Goal: Information Seeking & Learning: Learn about a topic

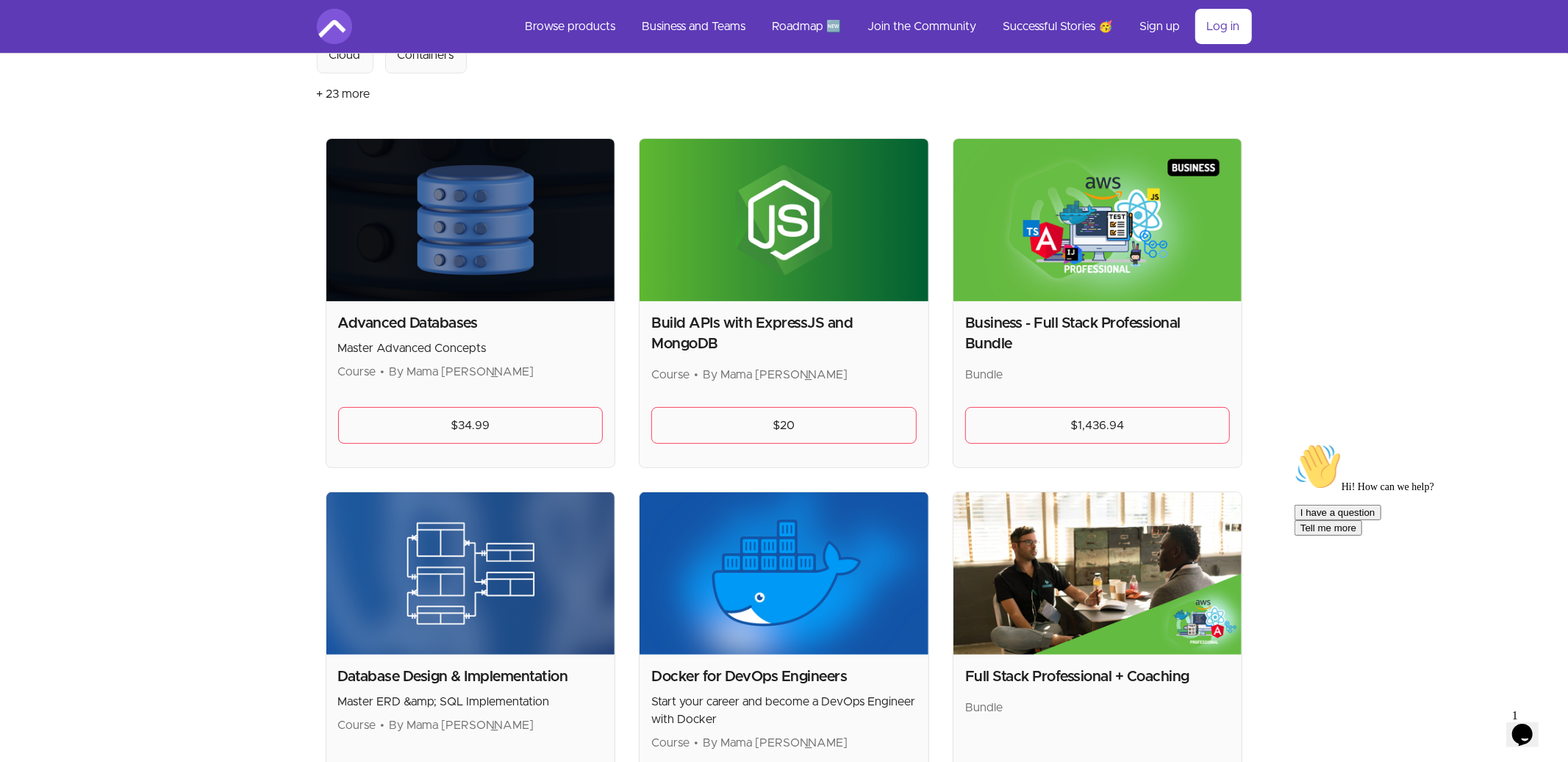
scroll to position [237, 0]
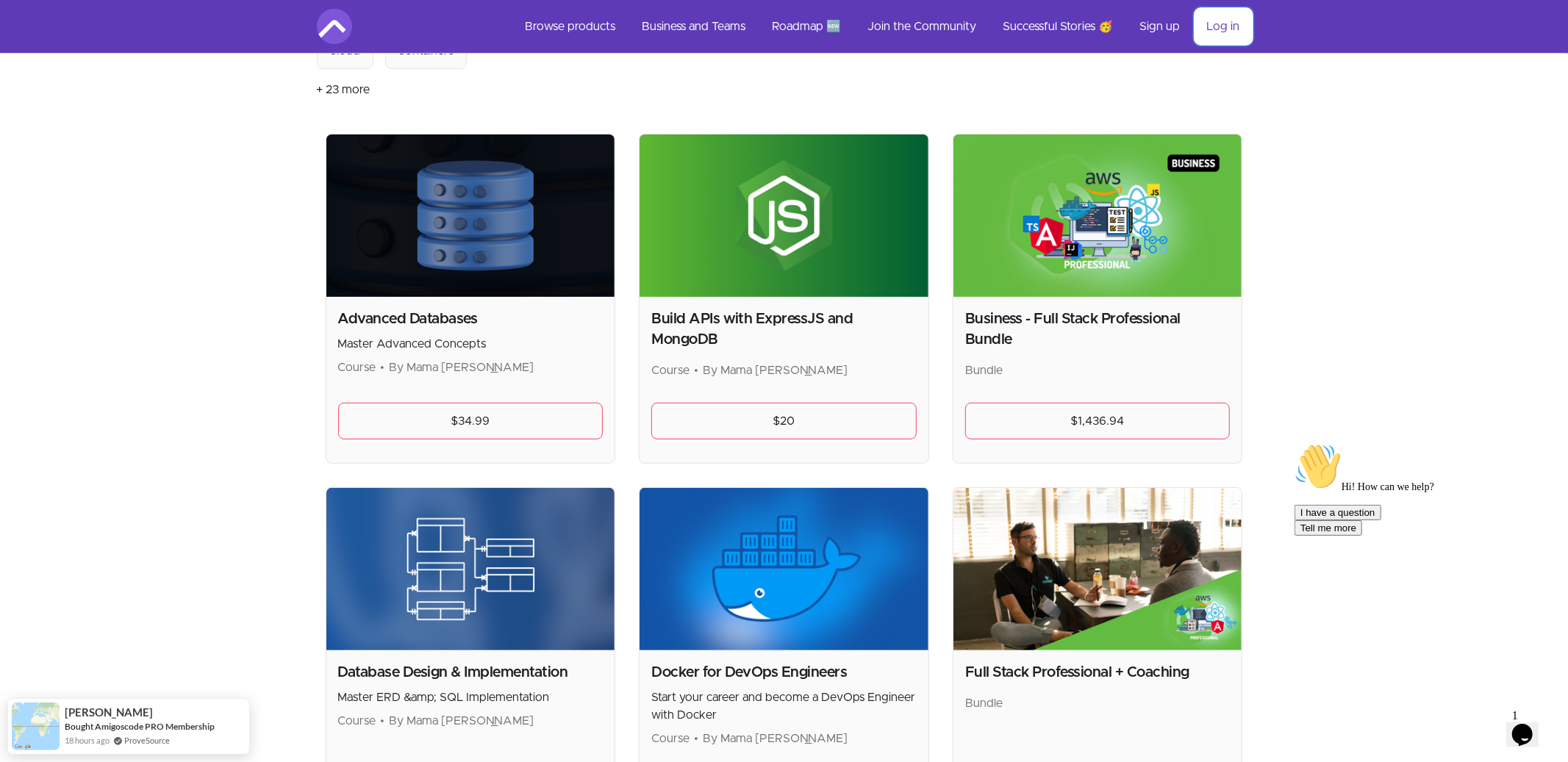
click at [1247, 28] on link "Log in" at bounding box center [1224, 26] width 57 height 35
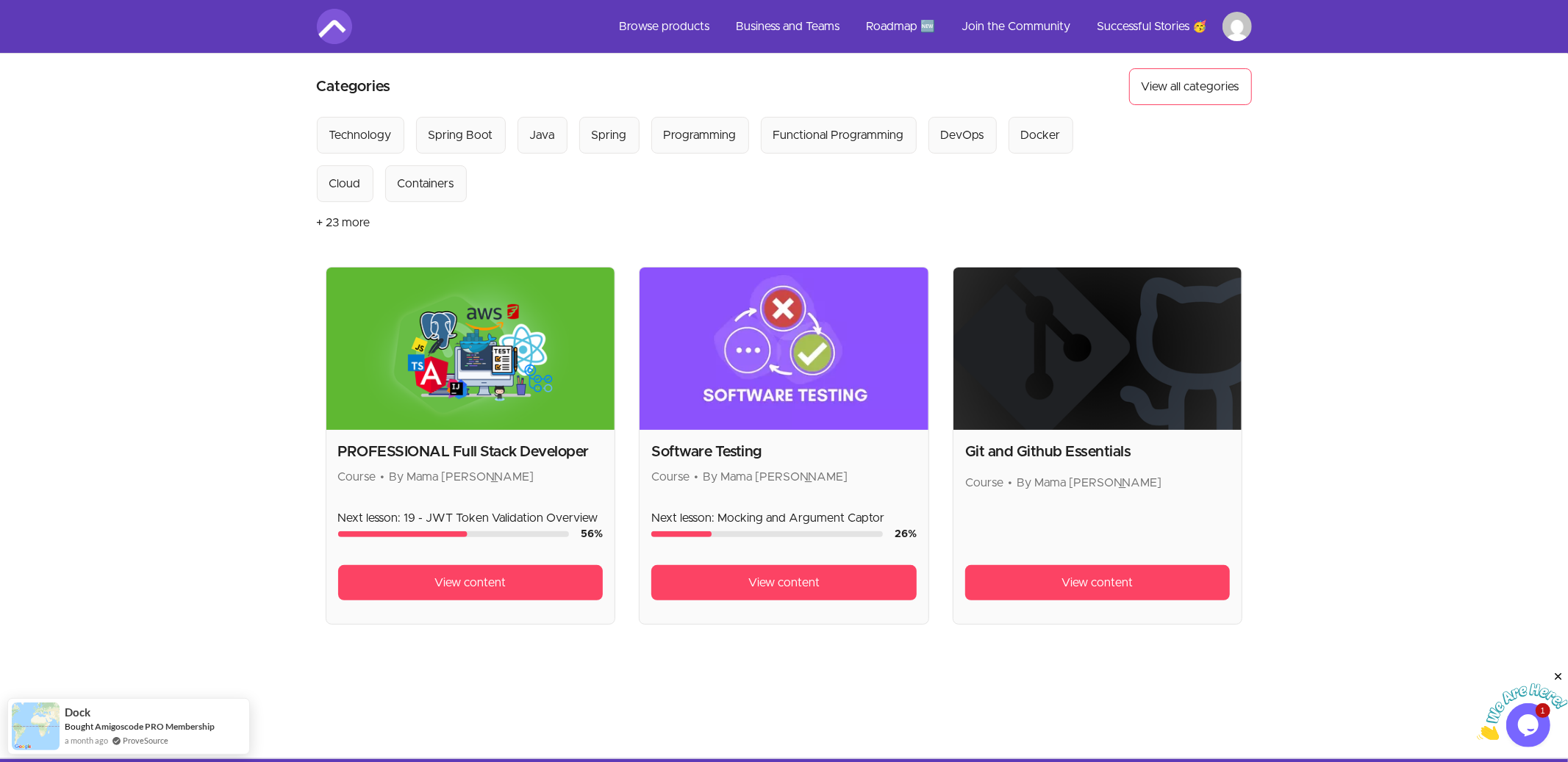
scroll to position [107, 0]
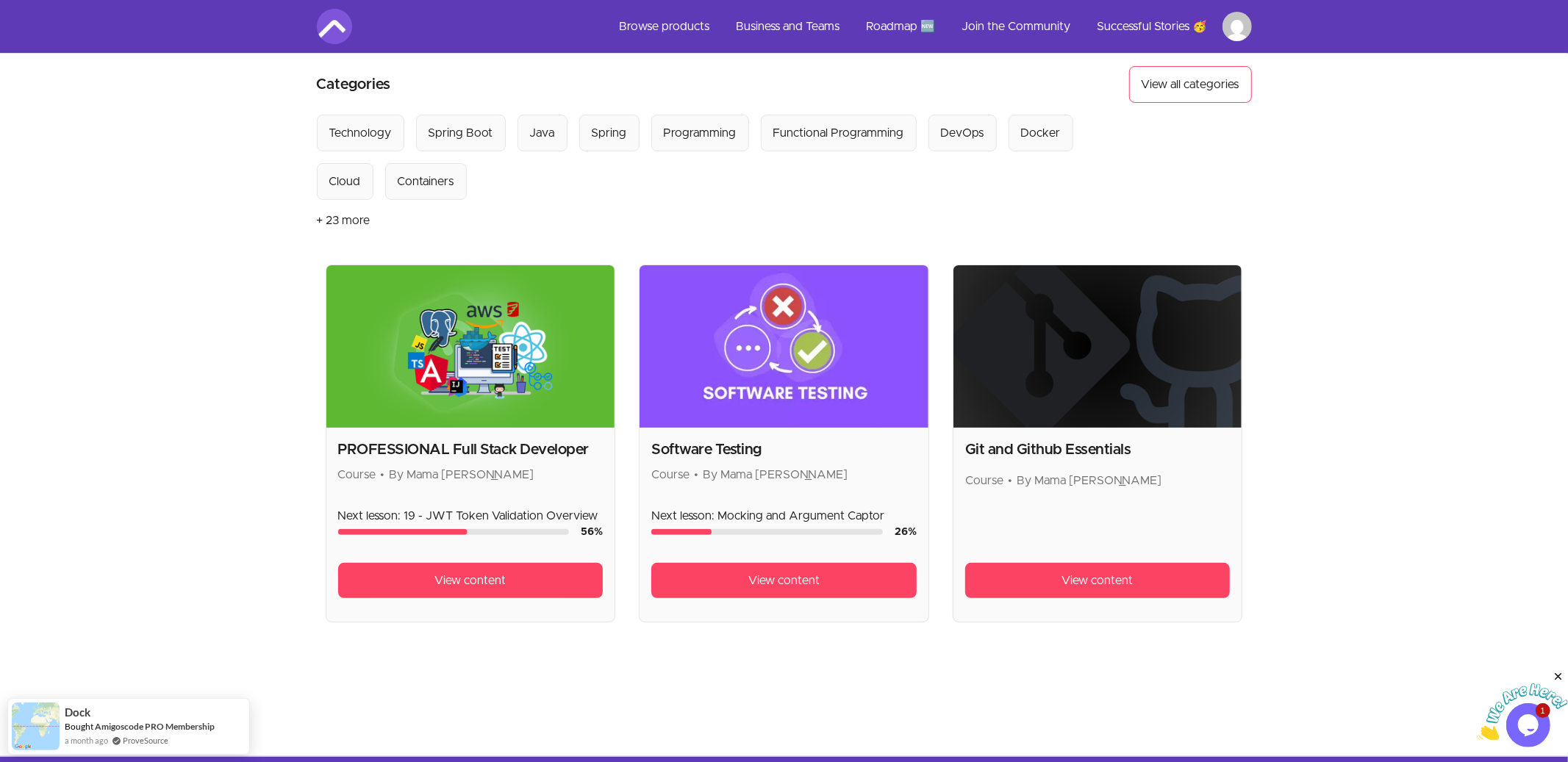
click at [471, 367] on img at bounding box center [471, 346] width 289 height 163
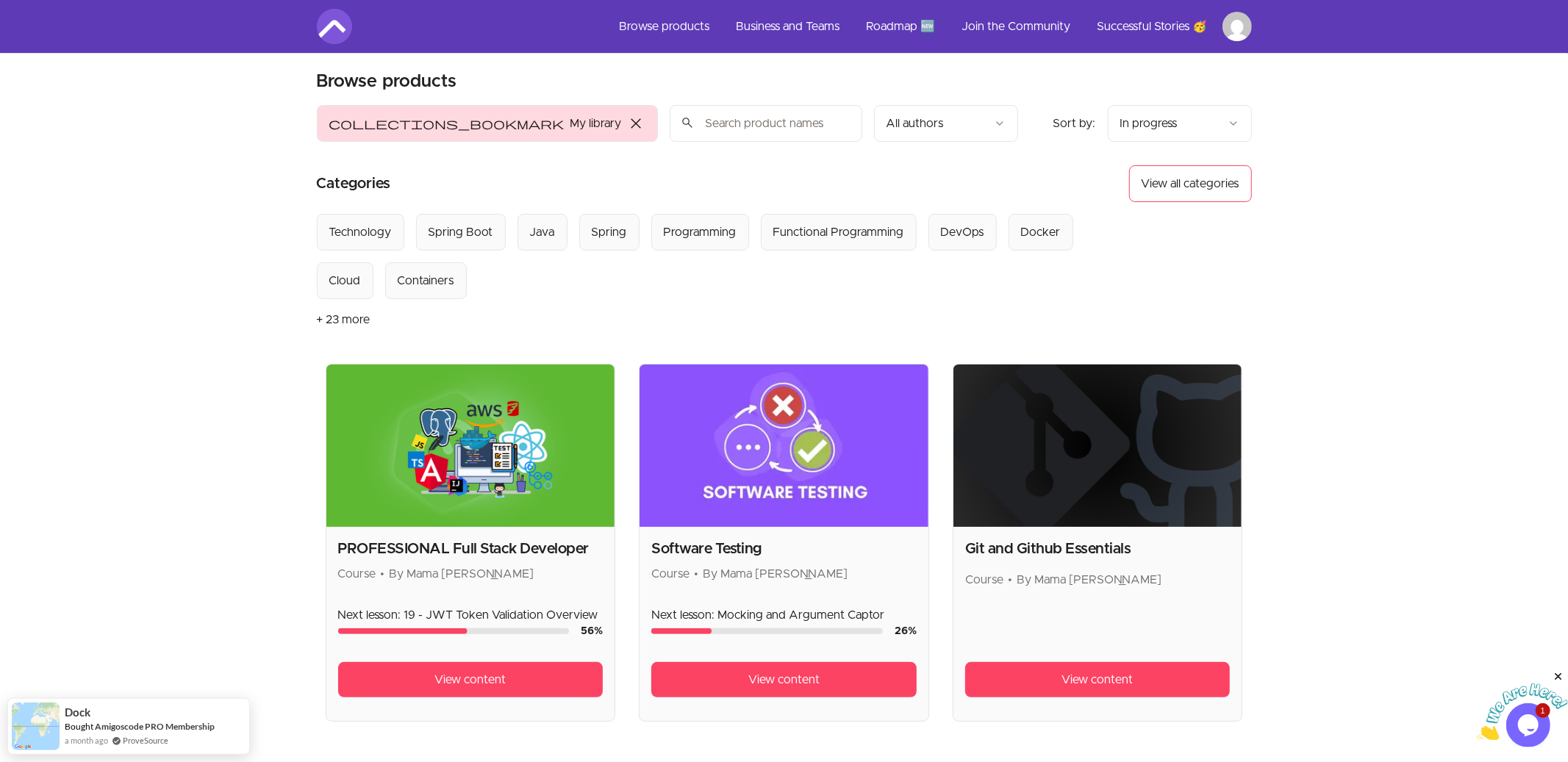
scroll to position [0, 0]
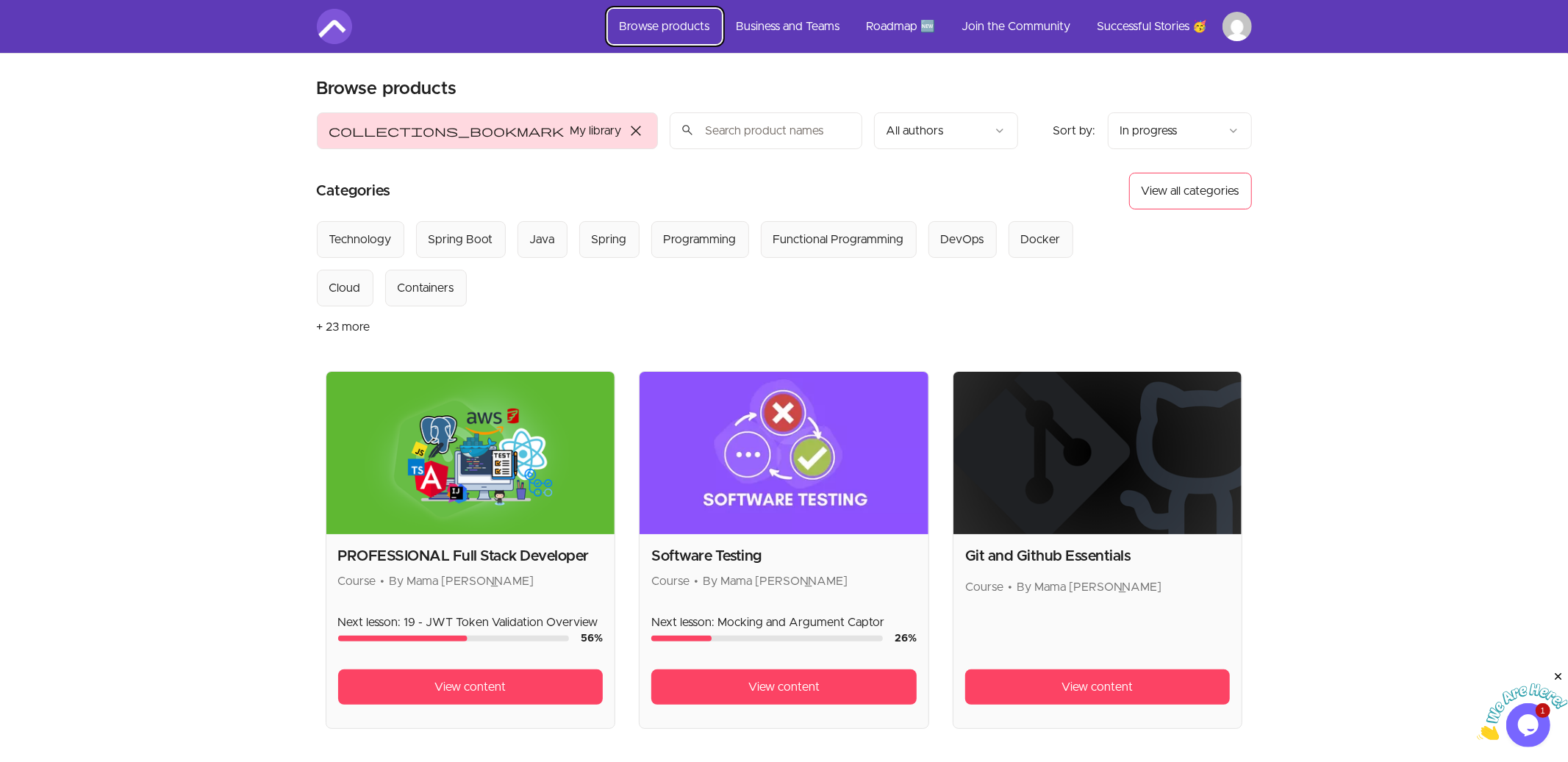
click at [692, 26] on link "Browse products" at bounding box center [665, 26] width 114 height 35
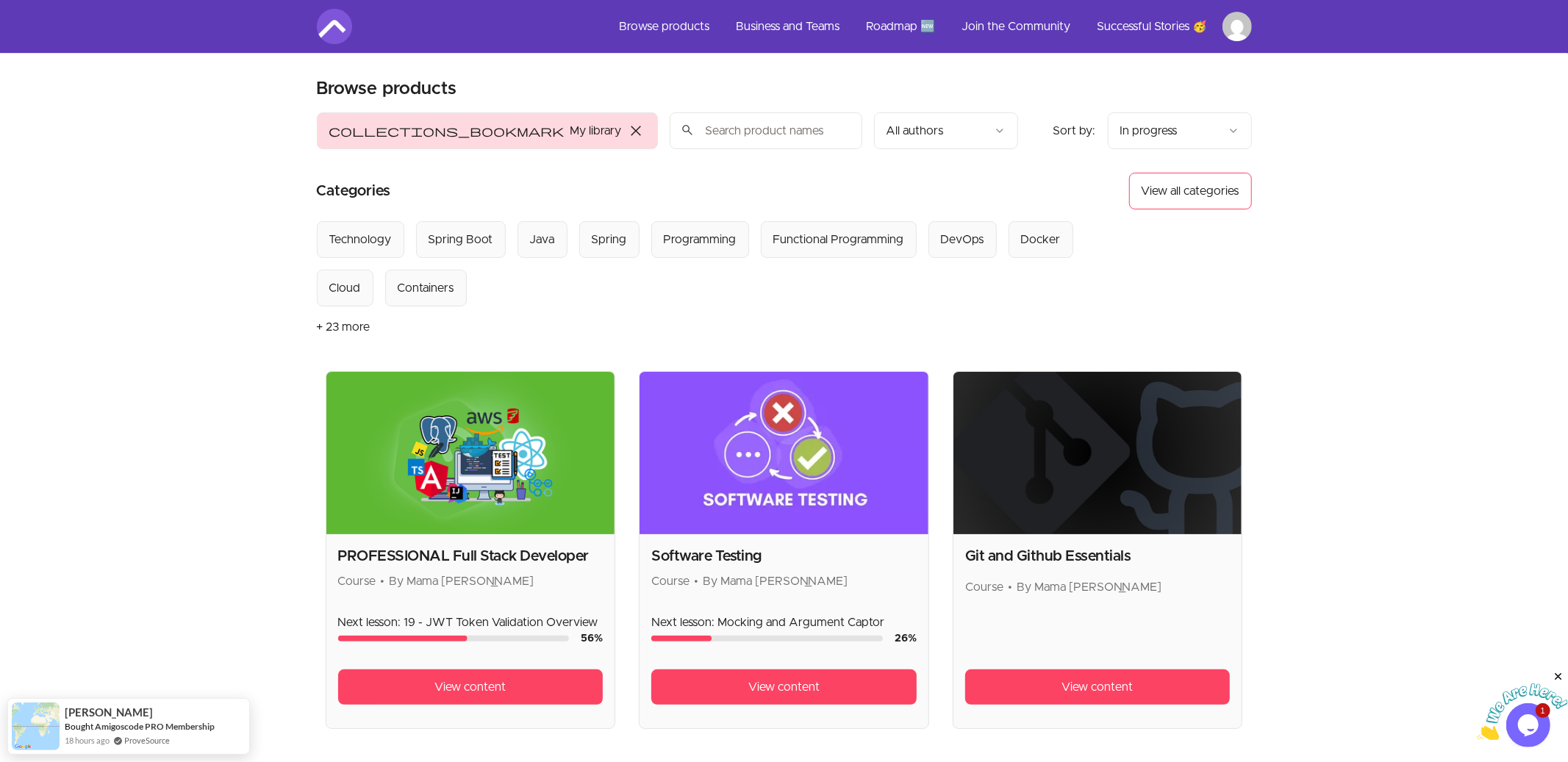
click at [441, 490] on img at bounding box center [471, 452] width 289 height 163
click at [422, 694] on link "View content" at bounding box center [471, 687] width 266 height 35
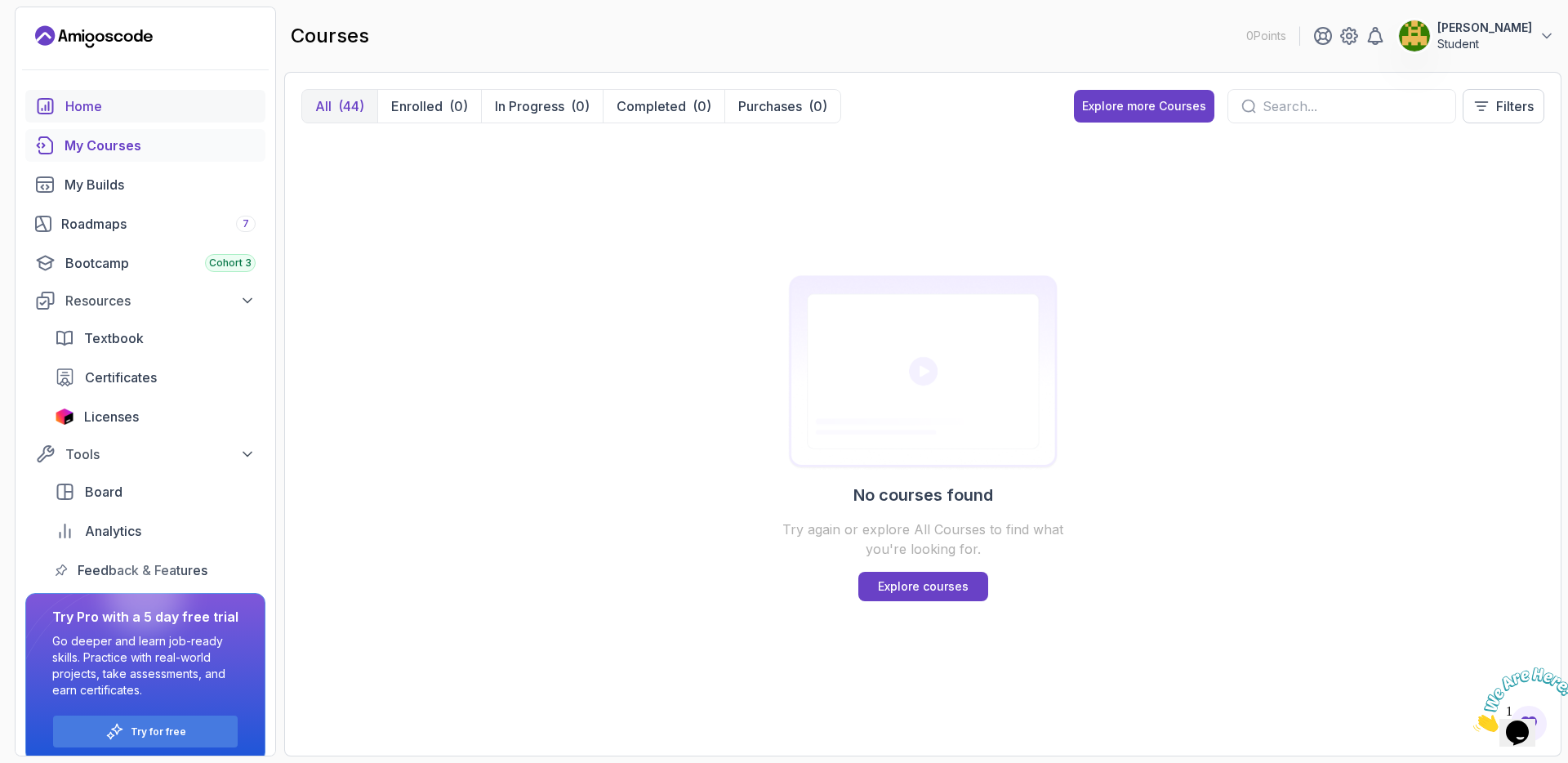
click at [77, 96] on div "Home" at bounding box center [161, 106] width 190 height 19
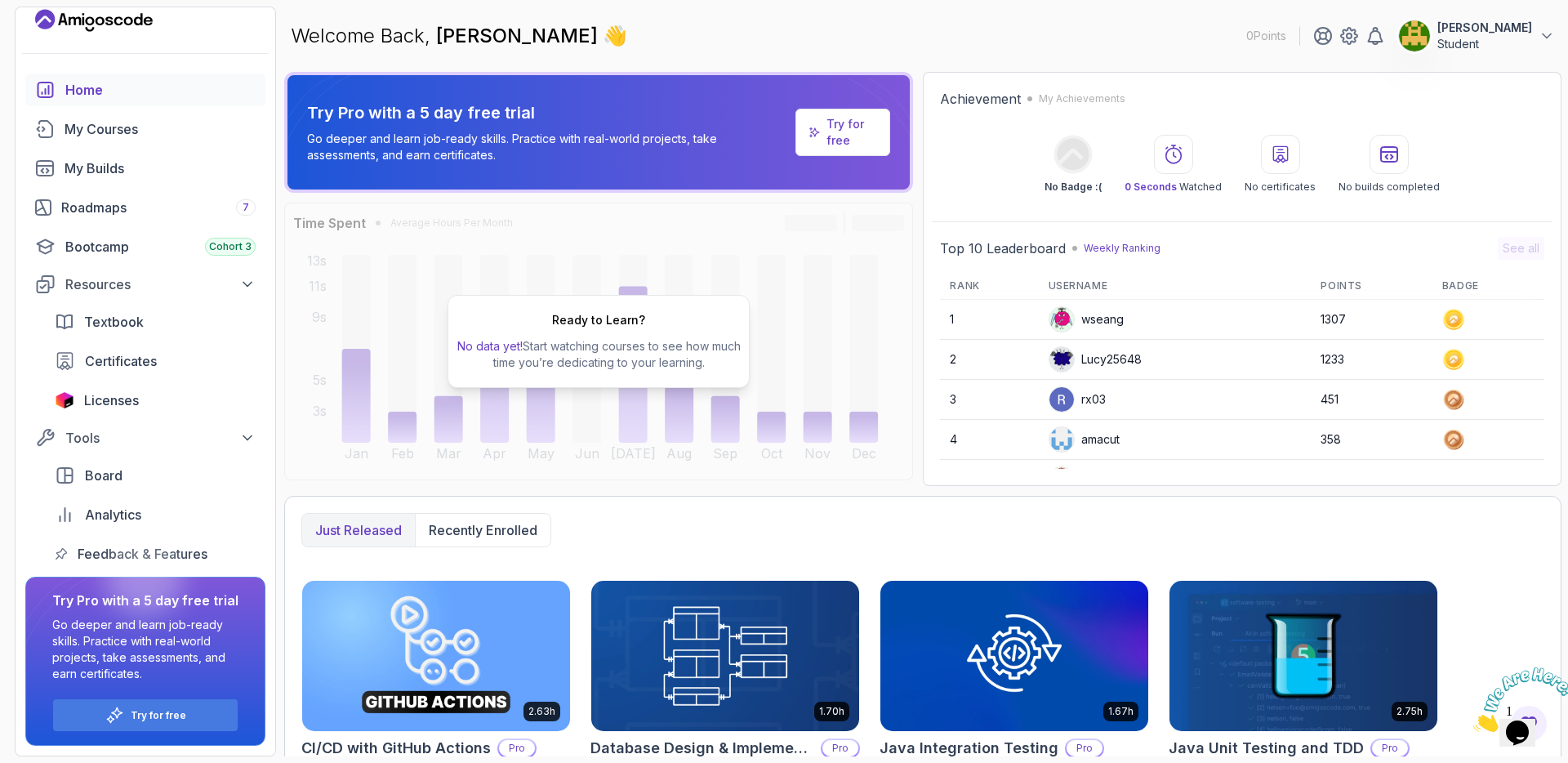
click at [337, 460] on div "Ready to Learn? No data yet! Start watching courses to see how much time you’re…" at bounding box center [599, 341] width 629 height 278
click at [95, 135] on div "My Courses" at bounding box center [160, 129] width 191 height 19
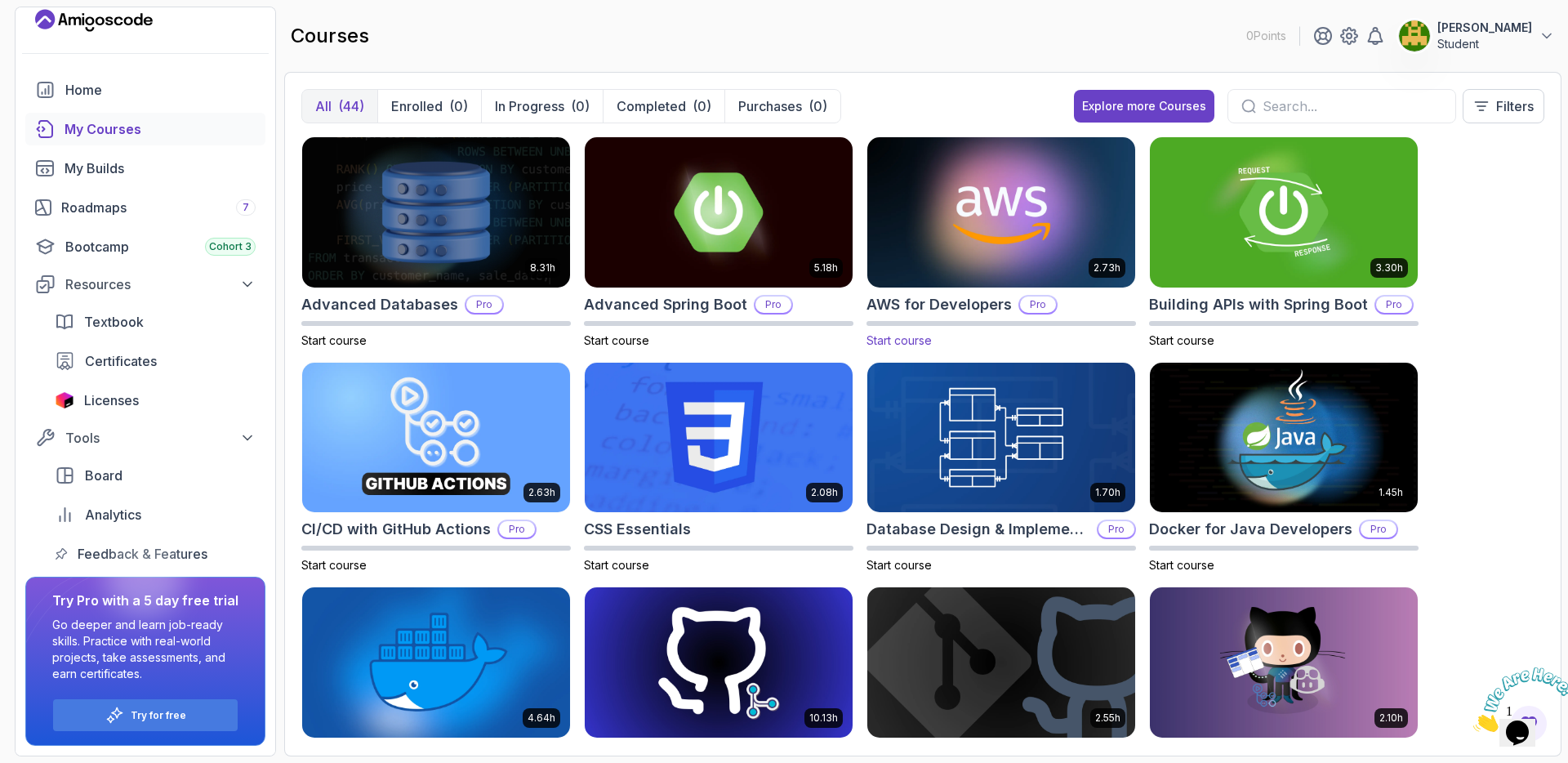
click at [1003, 225] on img at bounding box center [1001, 212] width 281 height 158
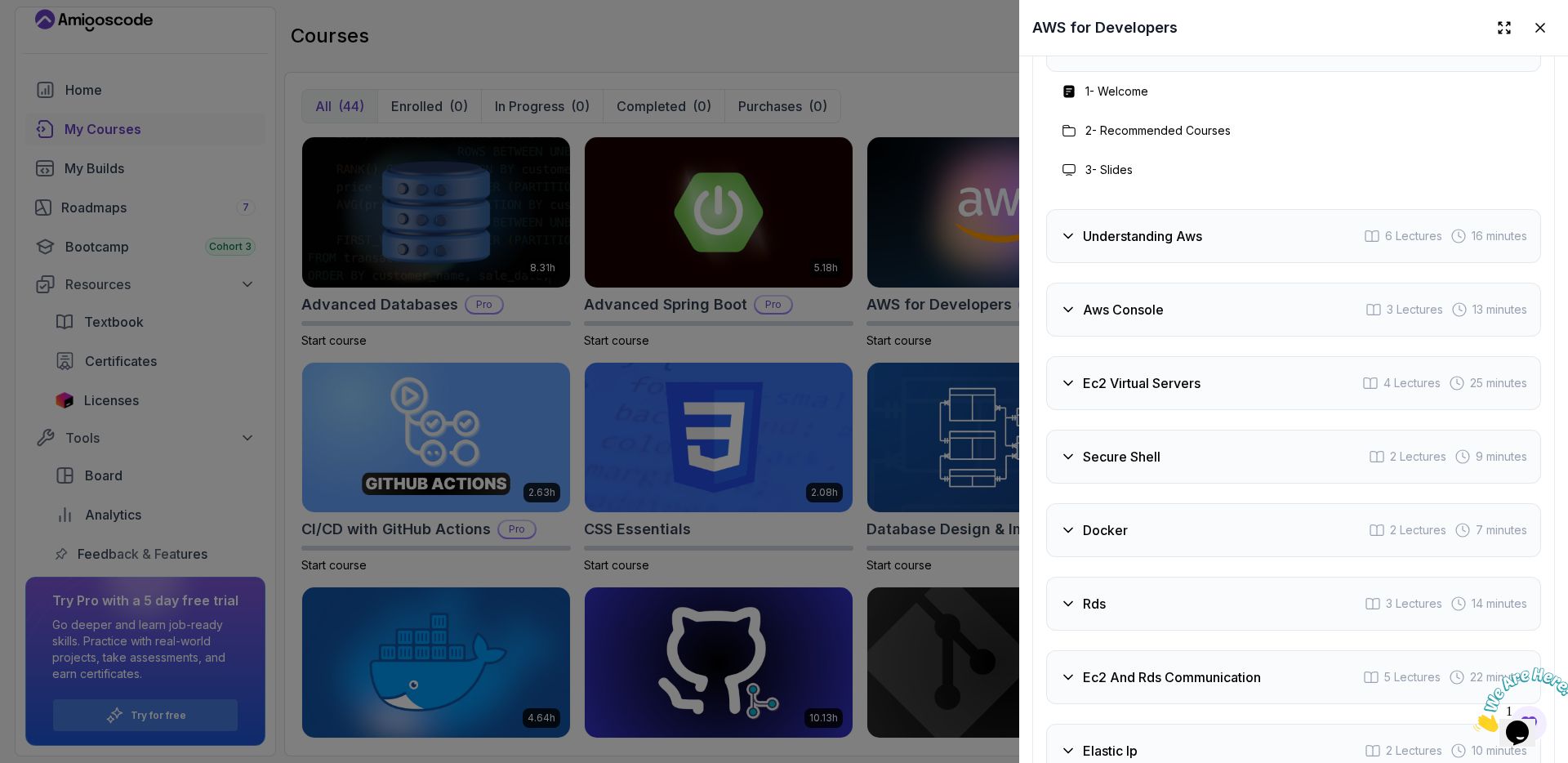
scroll to position [2703, 0]
click at [670, 261] on div at bounding box center [784, 382] width 1568 height 763
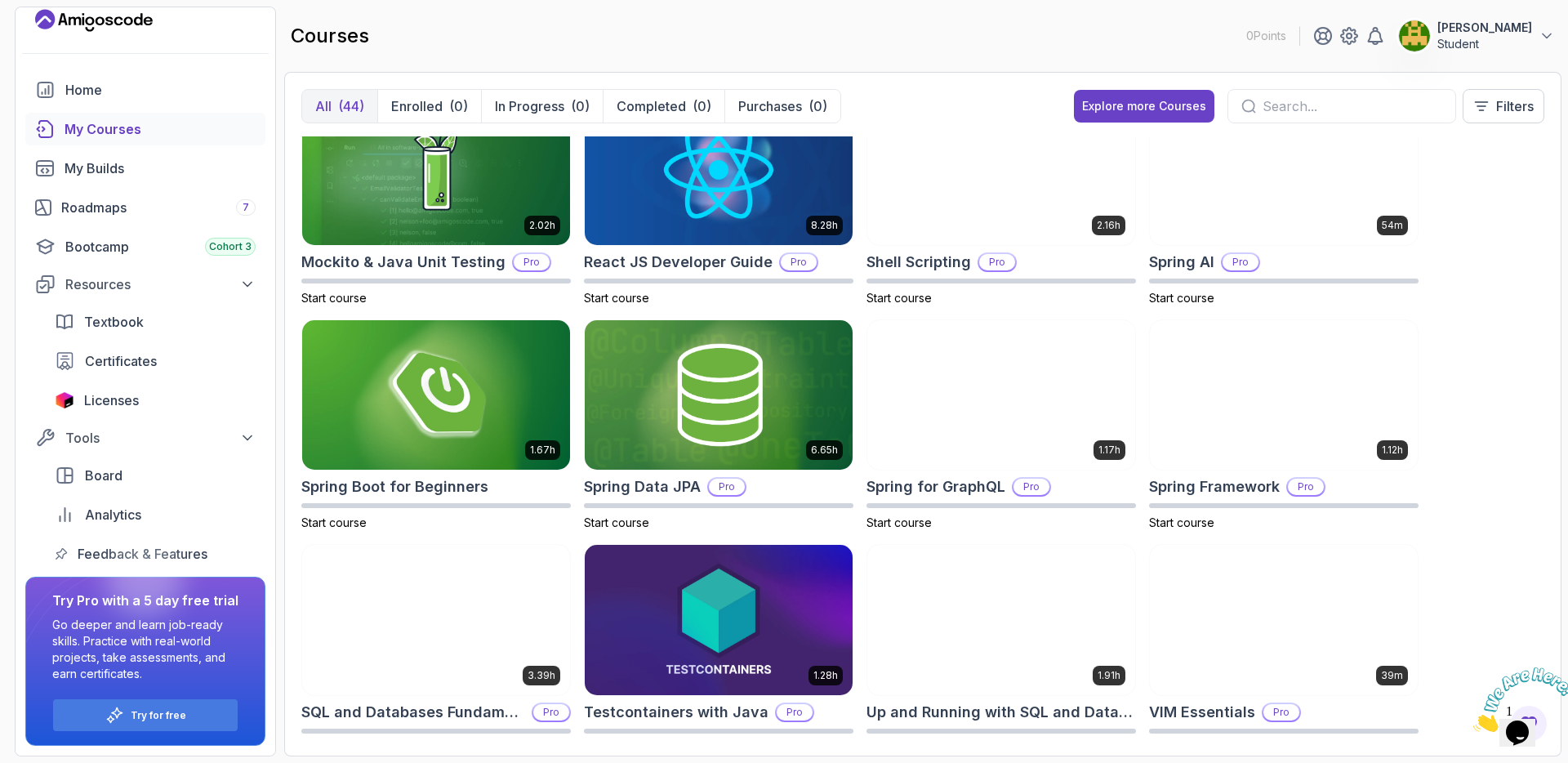
scroll to position [1880, 0]
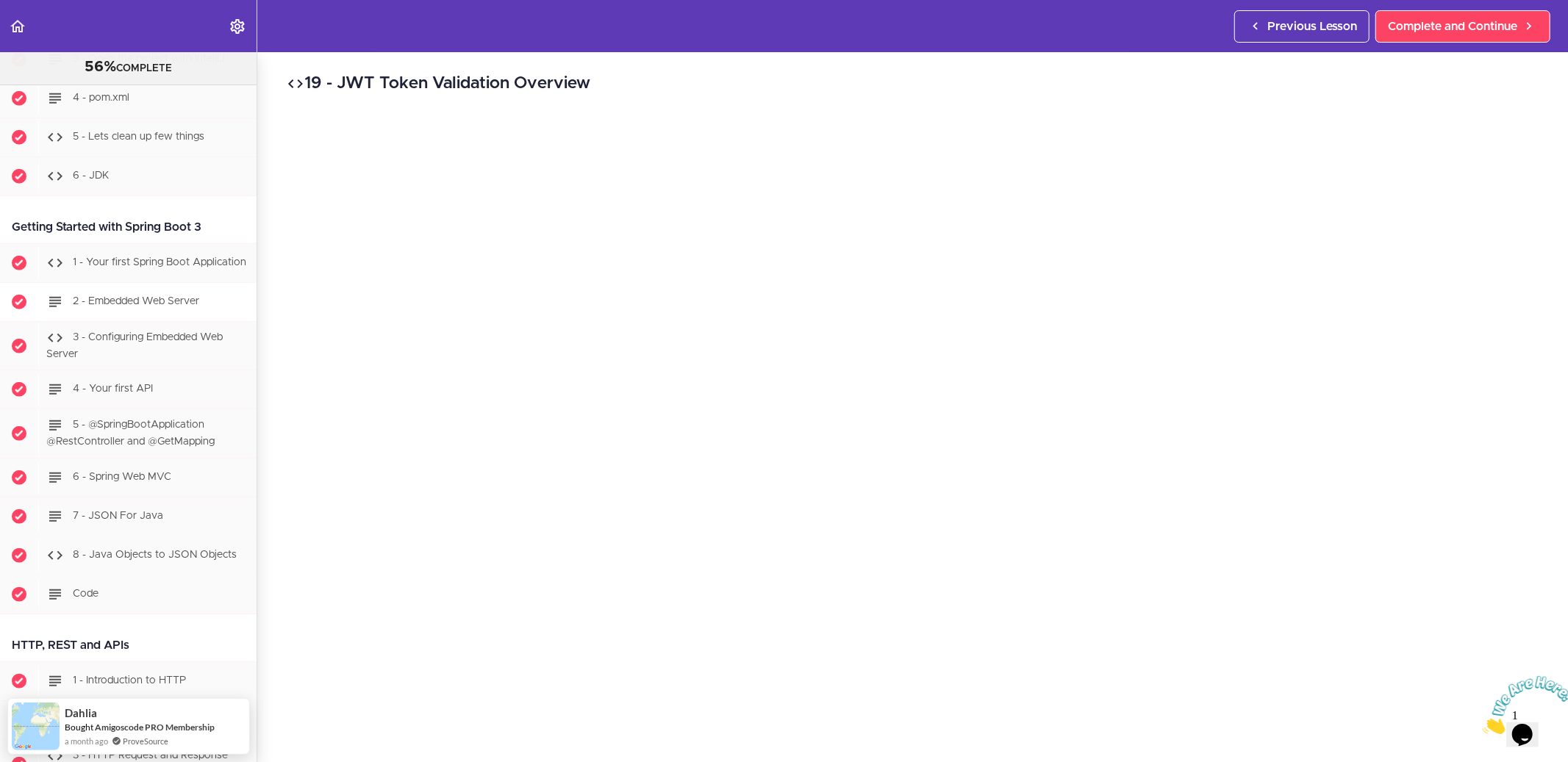
scroll to position [945, 0]
click at [138, 264] on span "1 - Your first Spring Boot Application" at bounding box center [159, 258] width 174 height 10
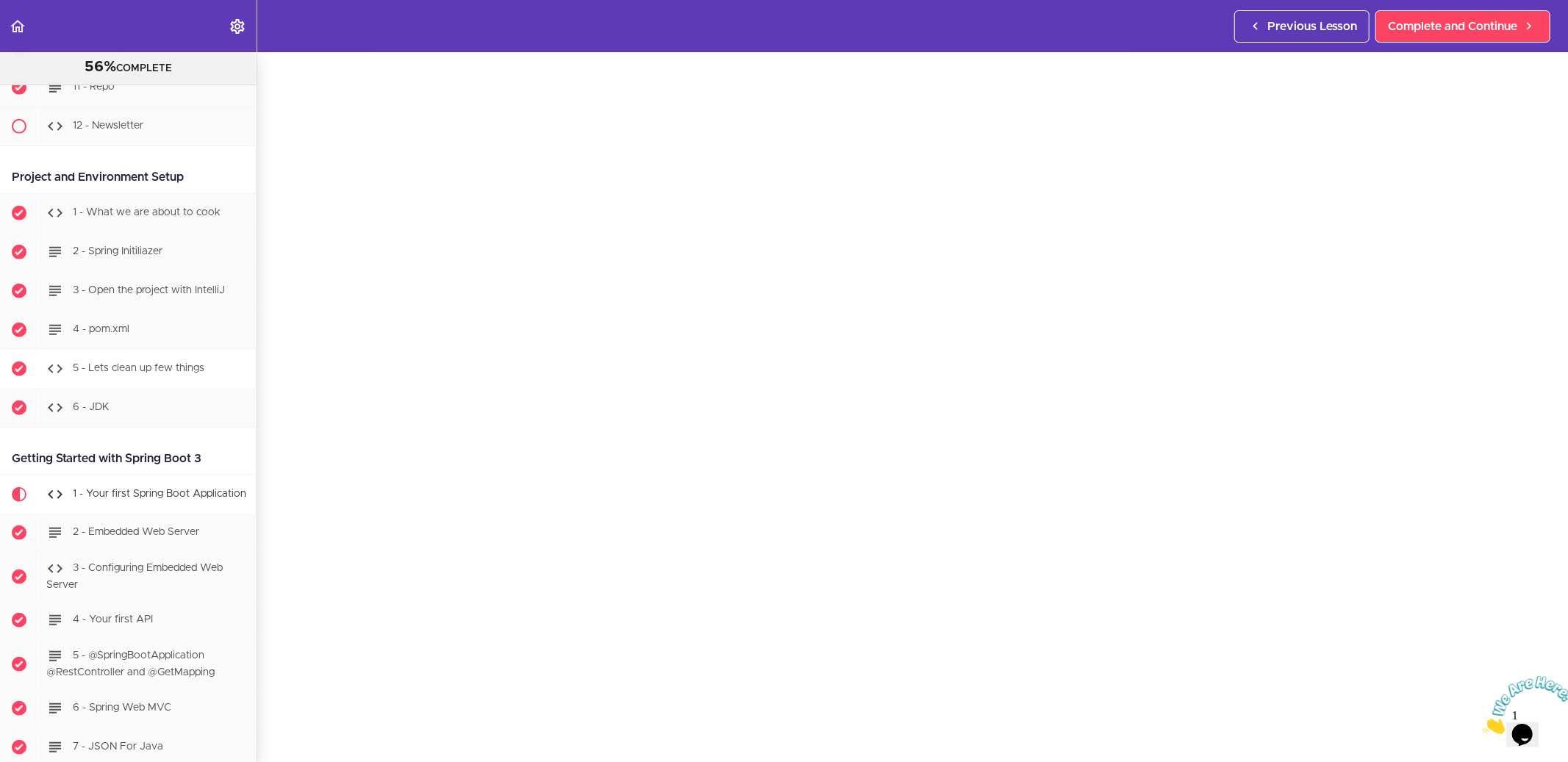
scroll to position [700, 0]
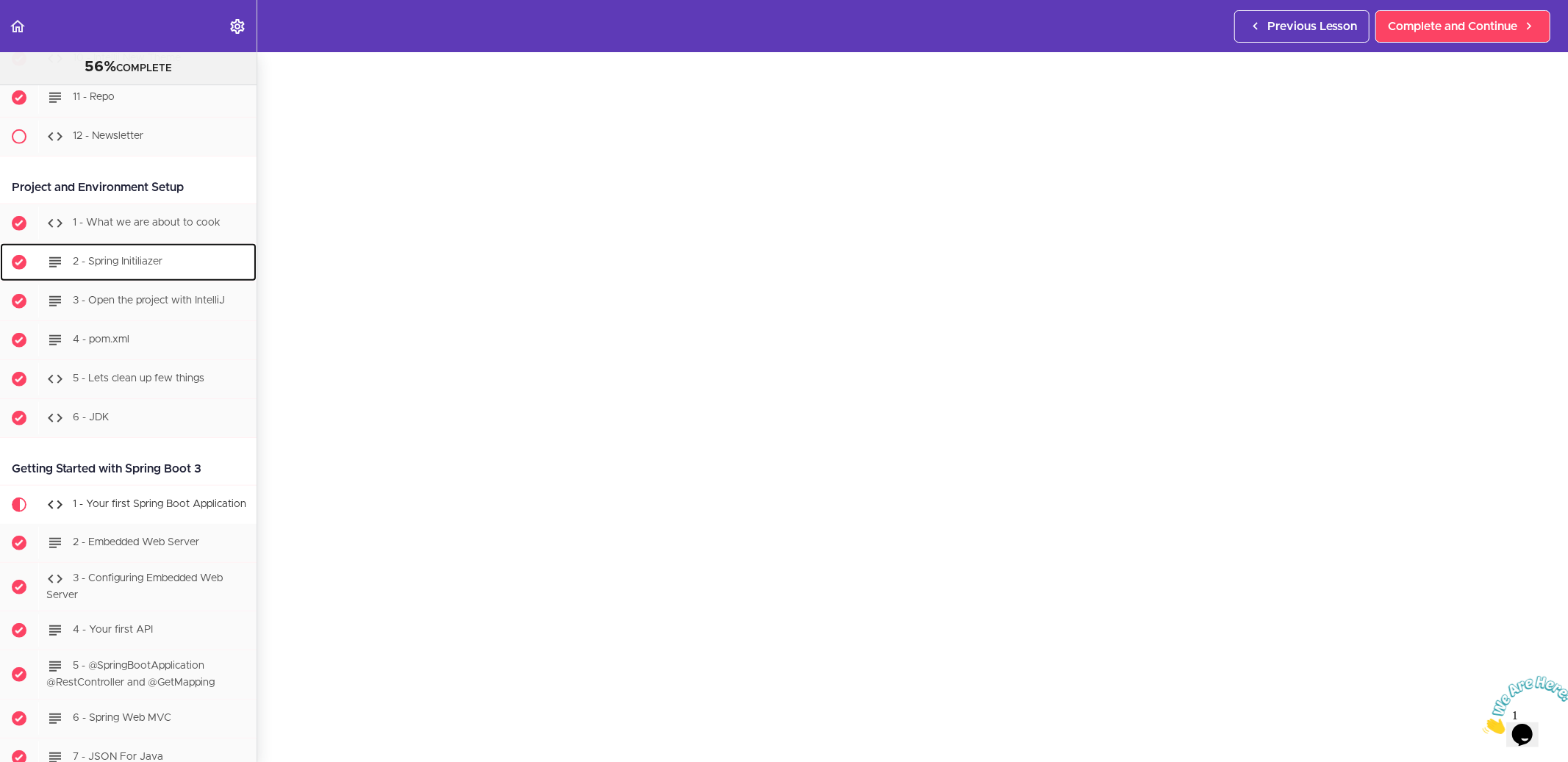
click at [120, 272] on div "2 - Spring Initiliazer" at bounding box center [148, 262] width 218 height 32
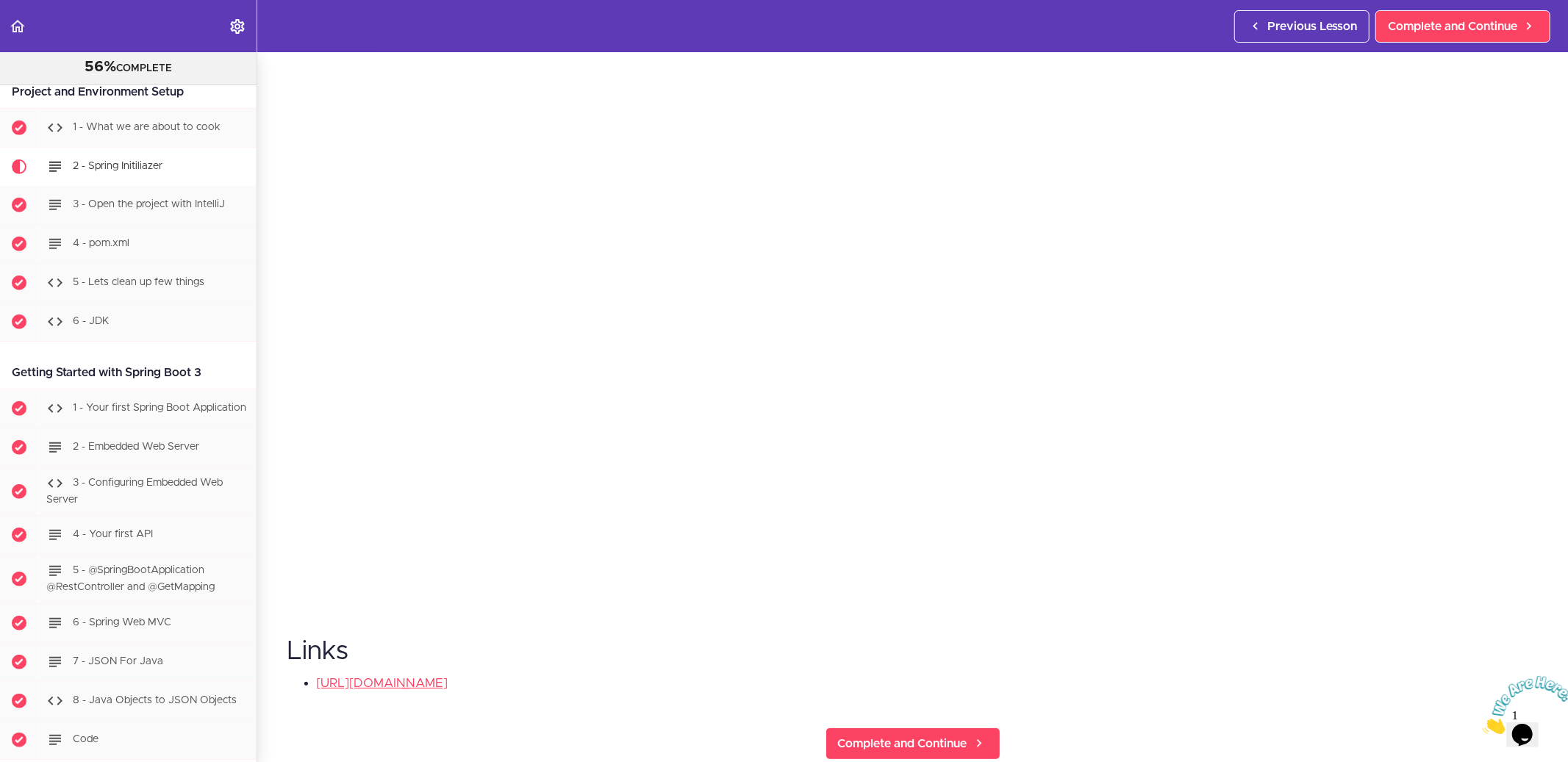
scroll to position [234, 0]
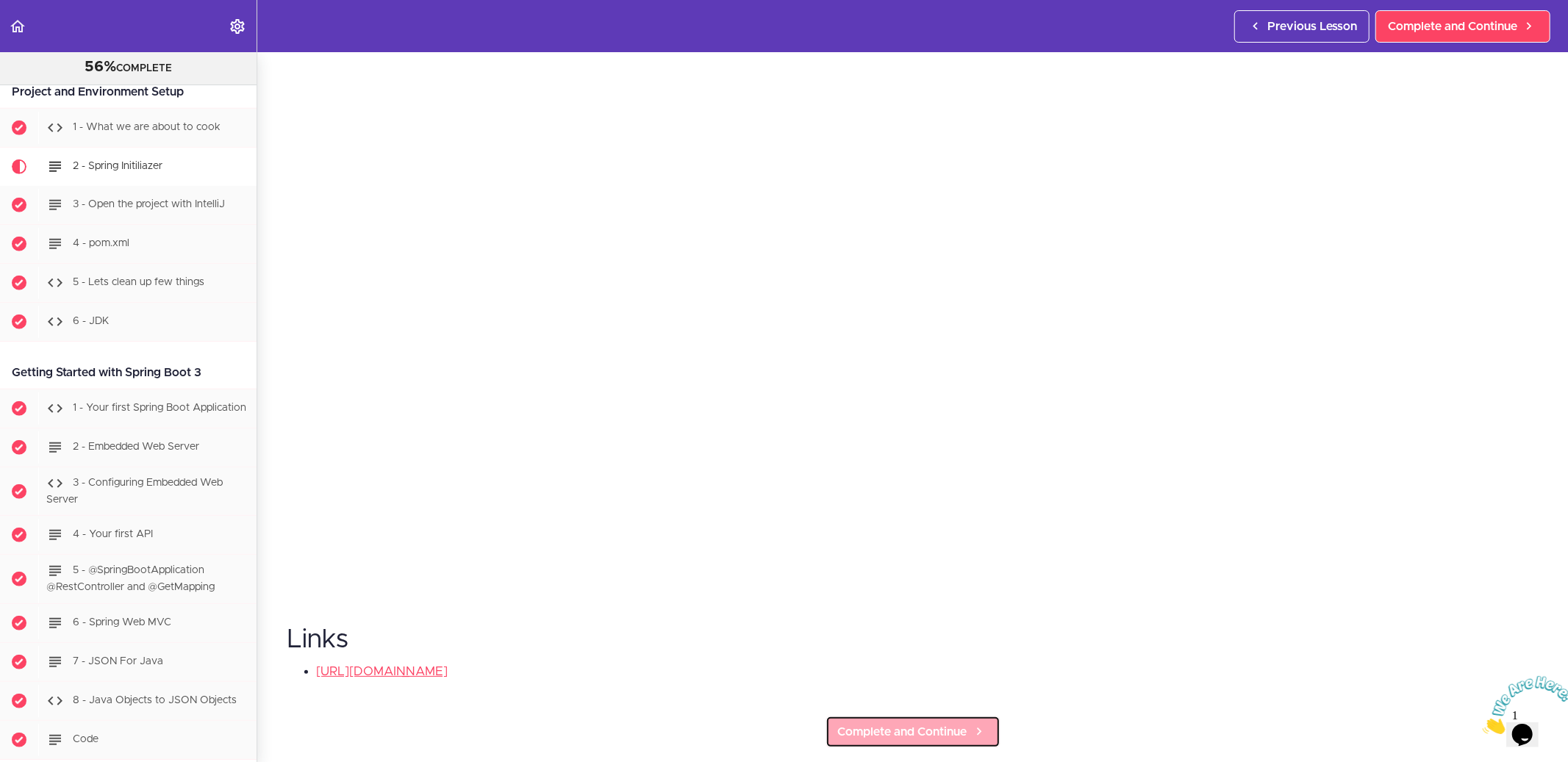
click at [894, 728] on span "Complete and Continue" at bounding box center [903, 732] width 130 height 17
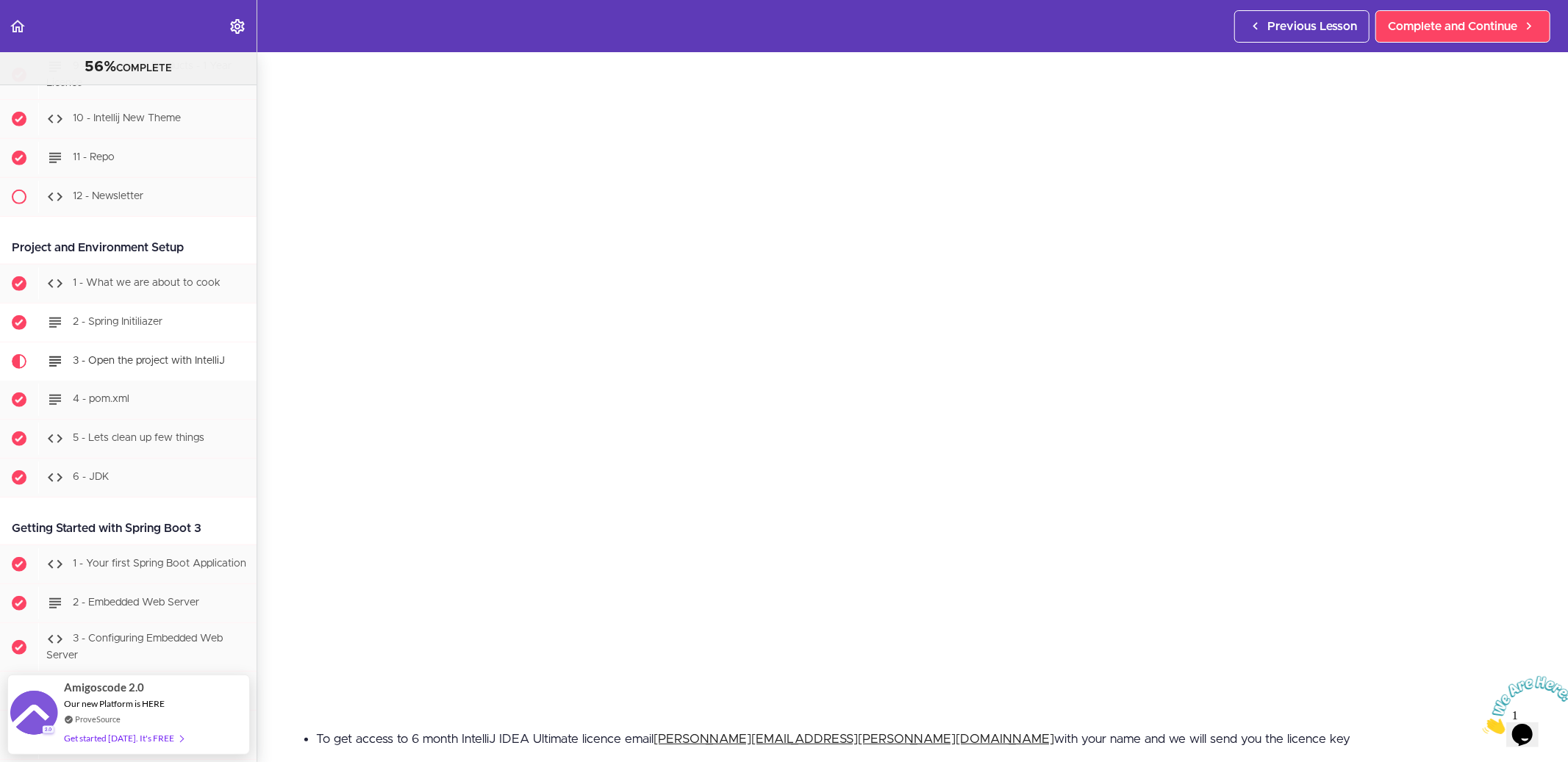
scroll to position [637, 0]
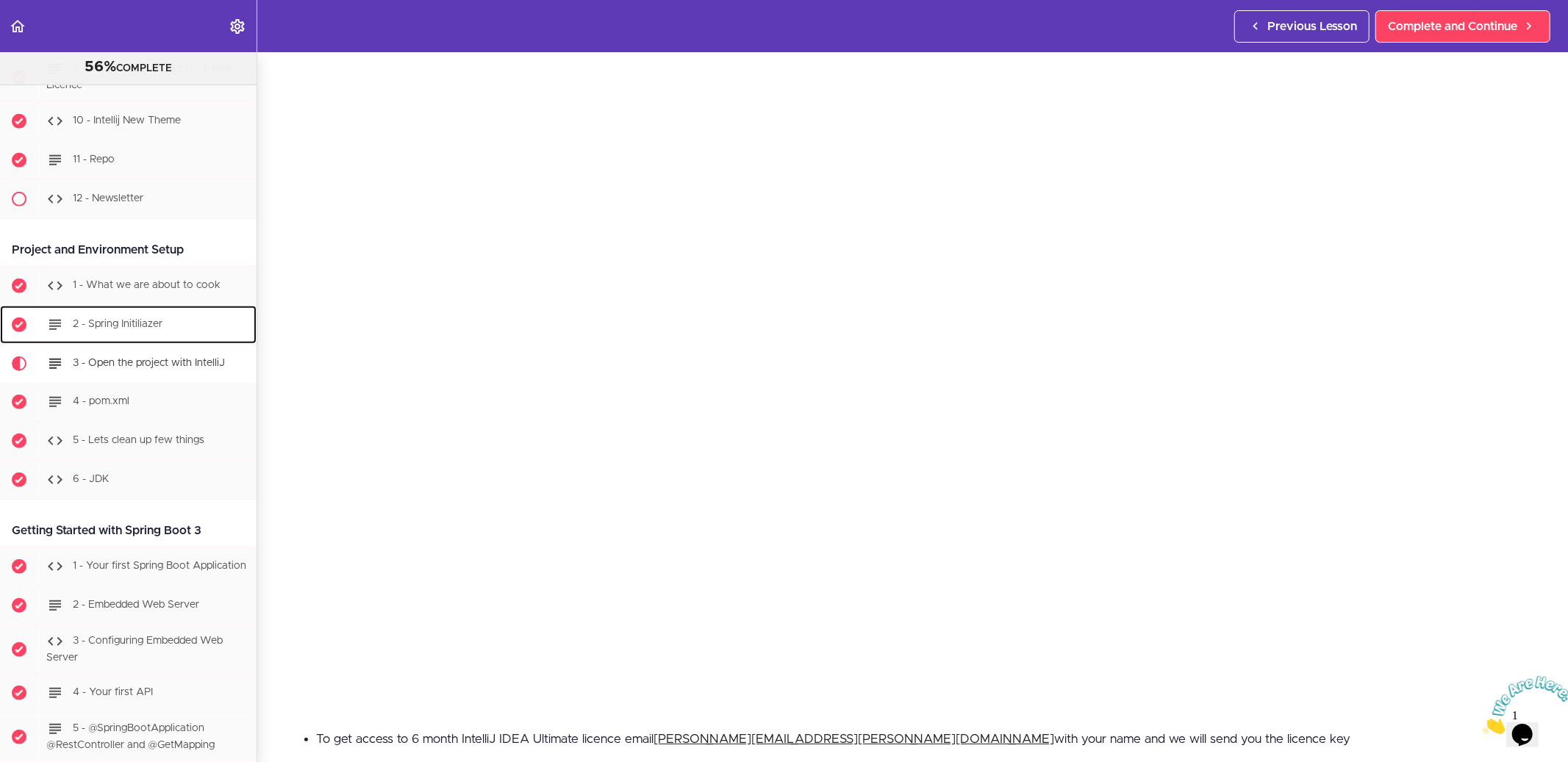
click at [137, 329] on span "2 - Spring Initiliazer" at bounding box center [118, 324] width 90 height 10
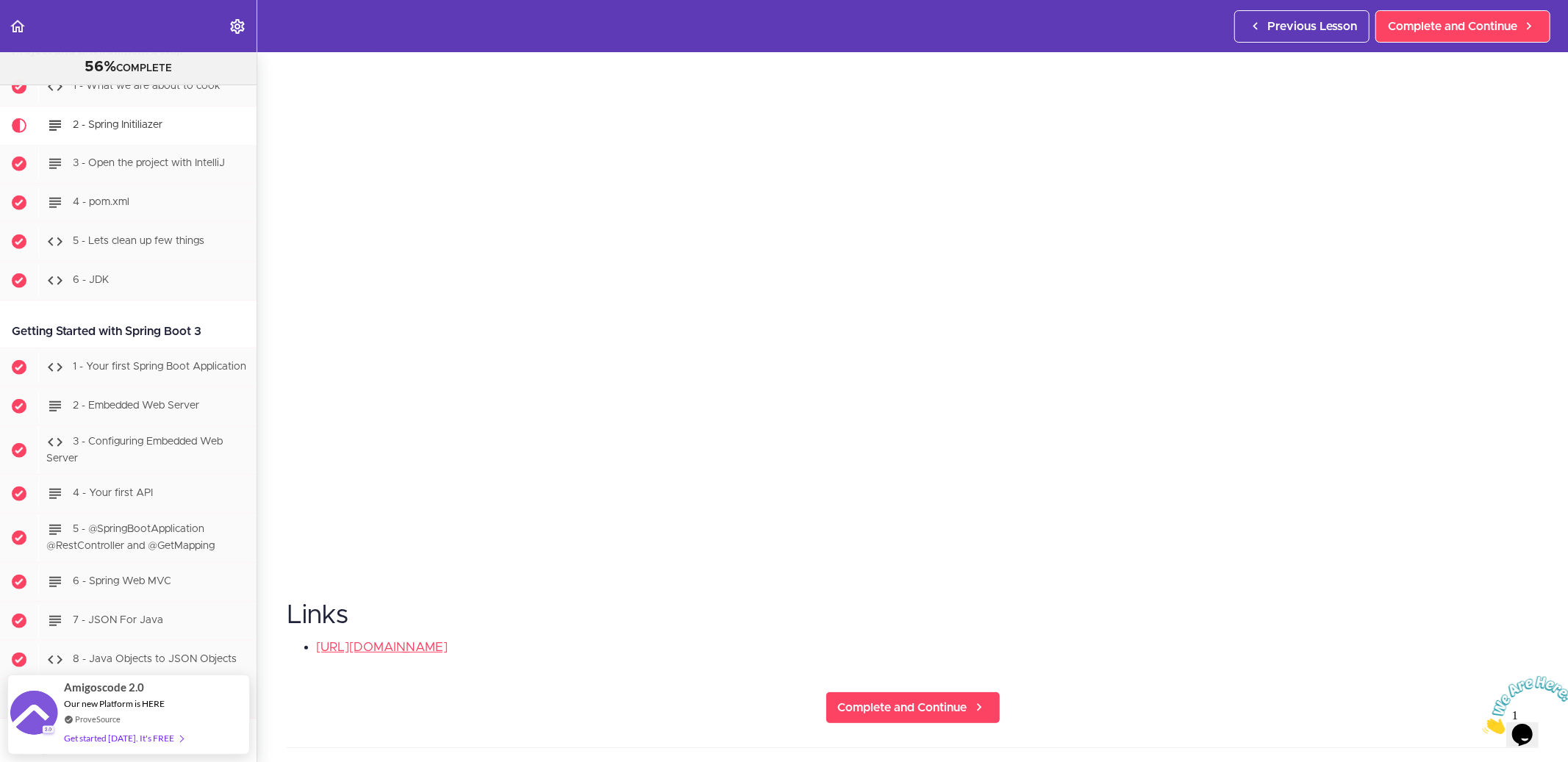
scroll to position [284, 0]
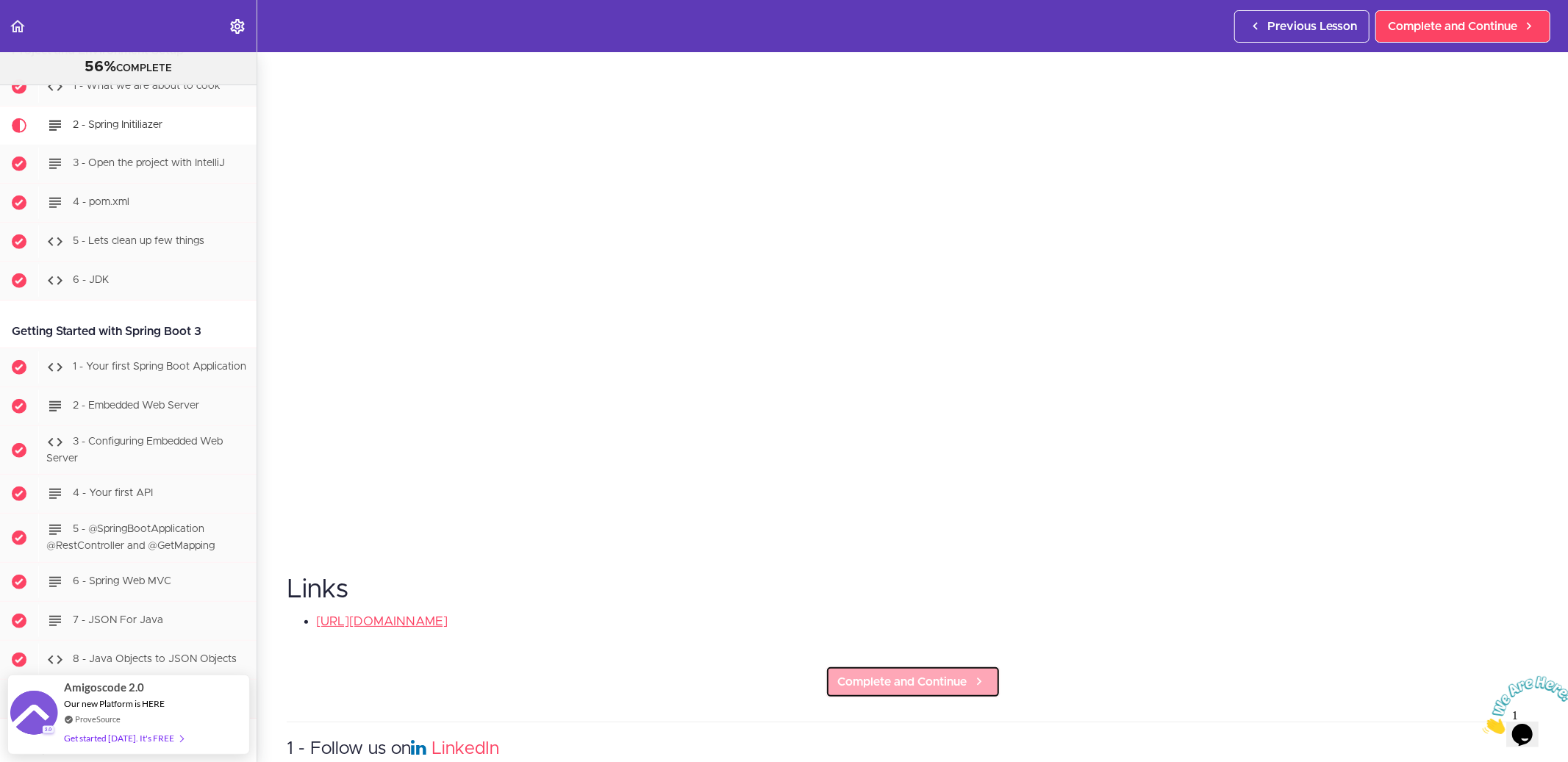
click at [872, 667] on link "Complete and Continue" at bounding box center [913, 682] width 175 height 32
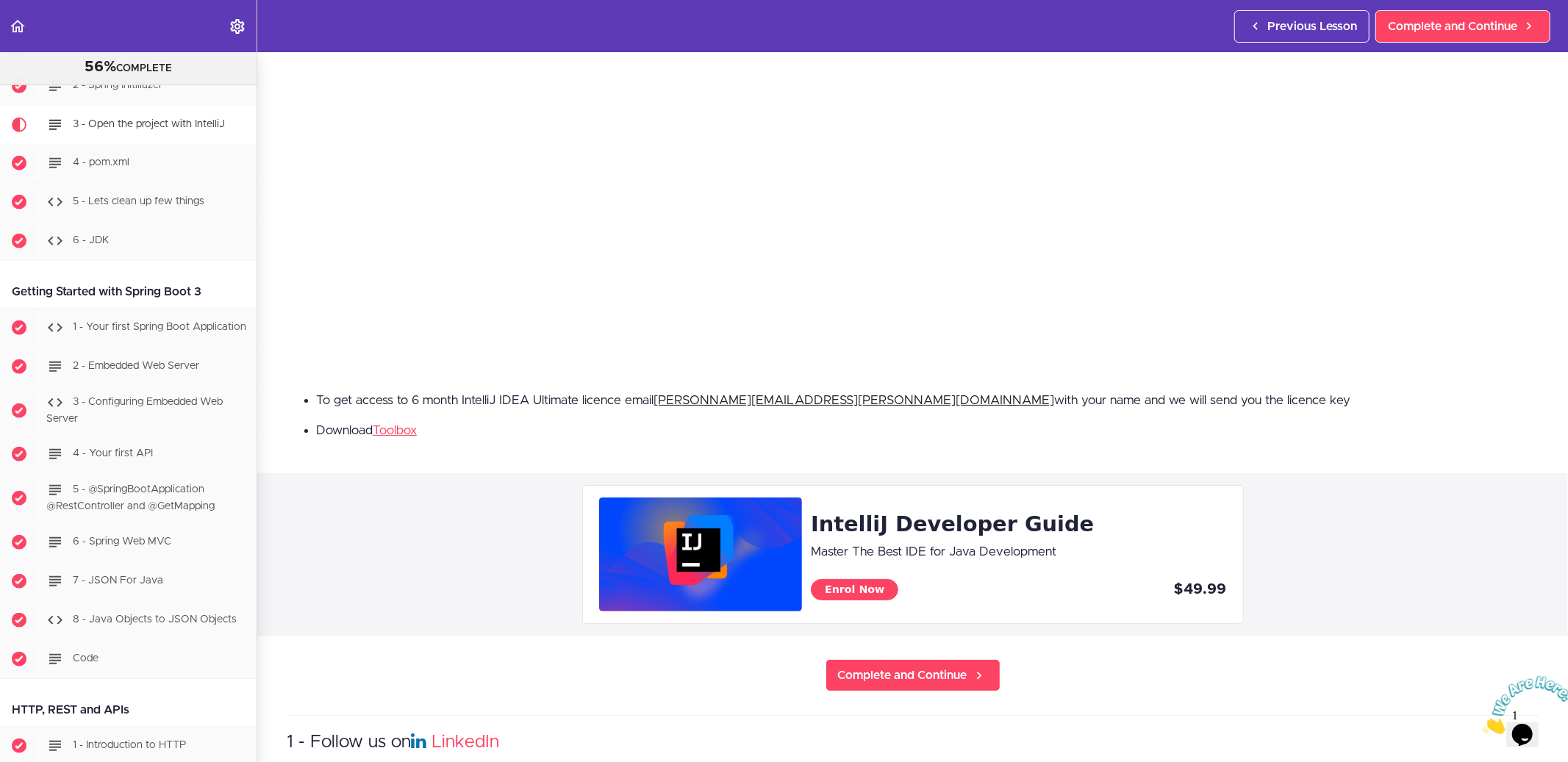
scroll to position [454, 0]
click at [873, 666] on span "Complete and Continue" at bounding box center [903, 675] width 130 height 17
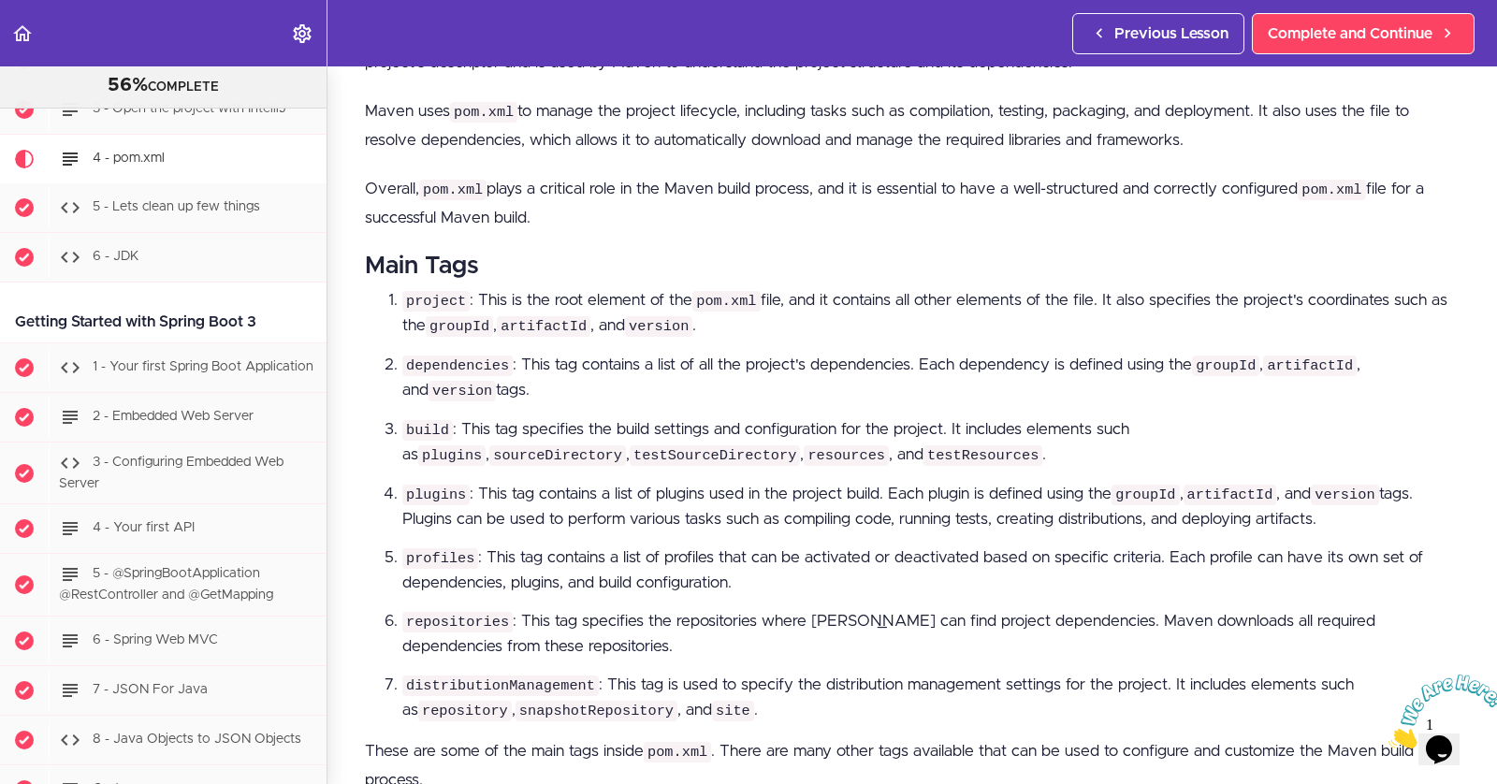
scroll to position [887, 0]
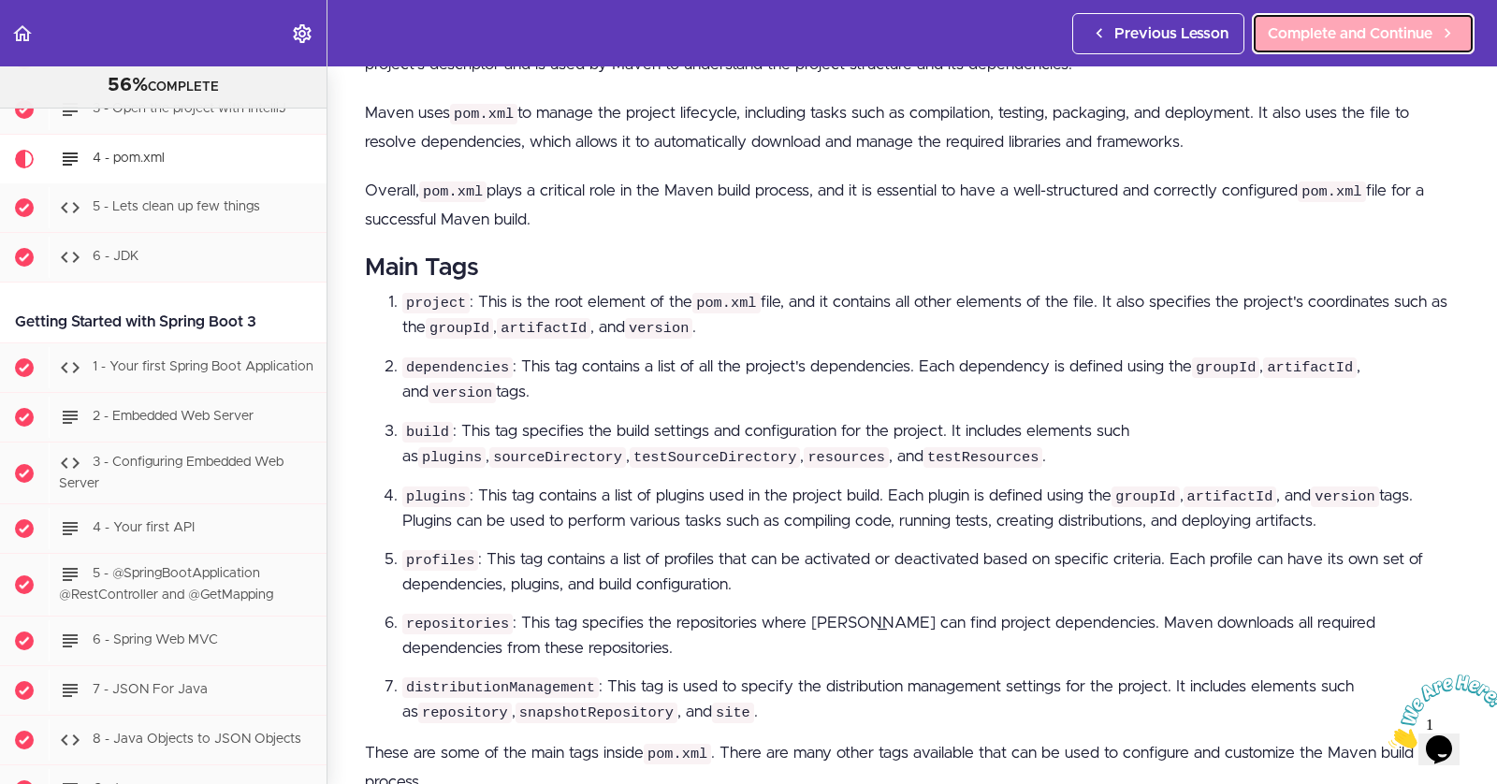
click at [1342, 36] on span "Complete and Continue" at bounding box center [1350, 33] width 165 height 22
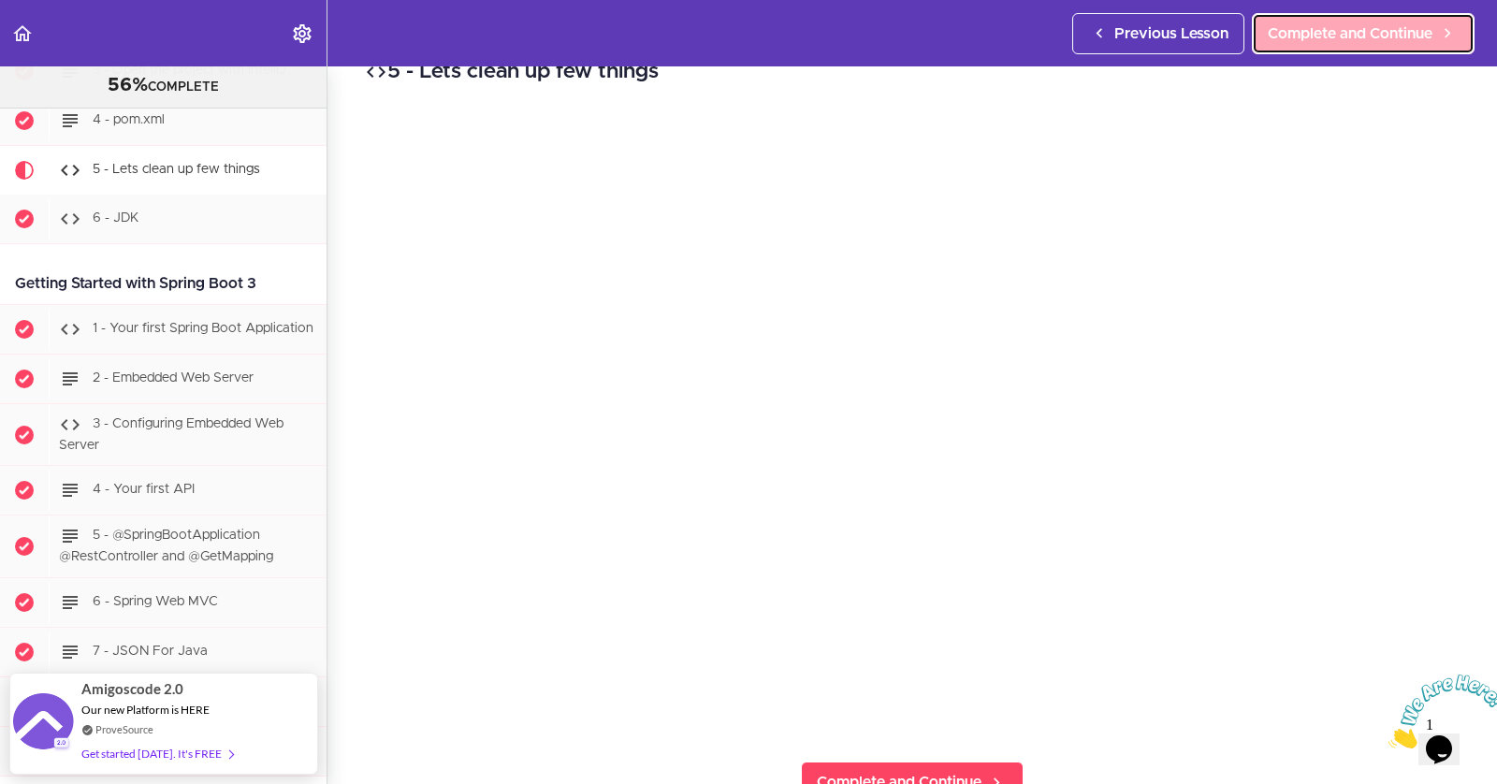
scroll to position [43, 0]
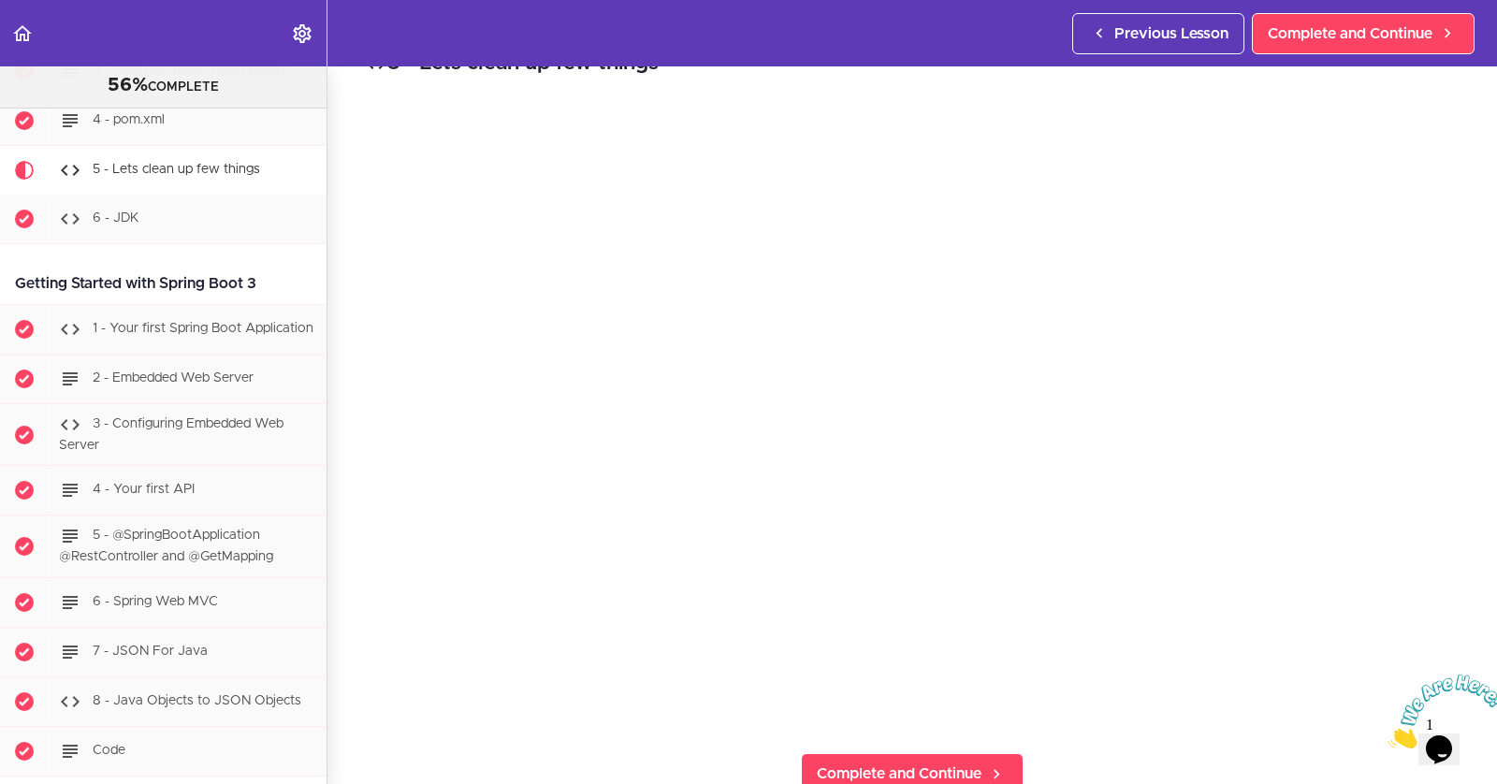
click at [1389, 735] on icon "Close" at bounding box center [1389, 743] width 0 height 16
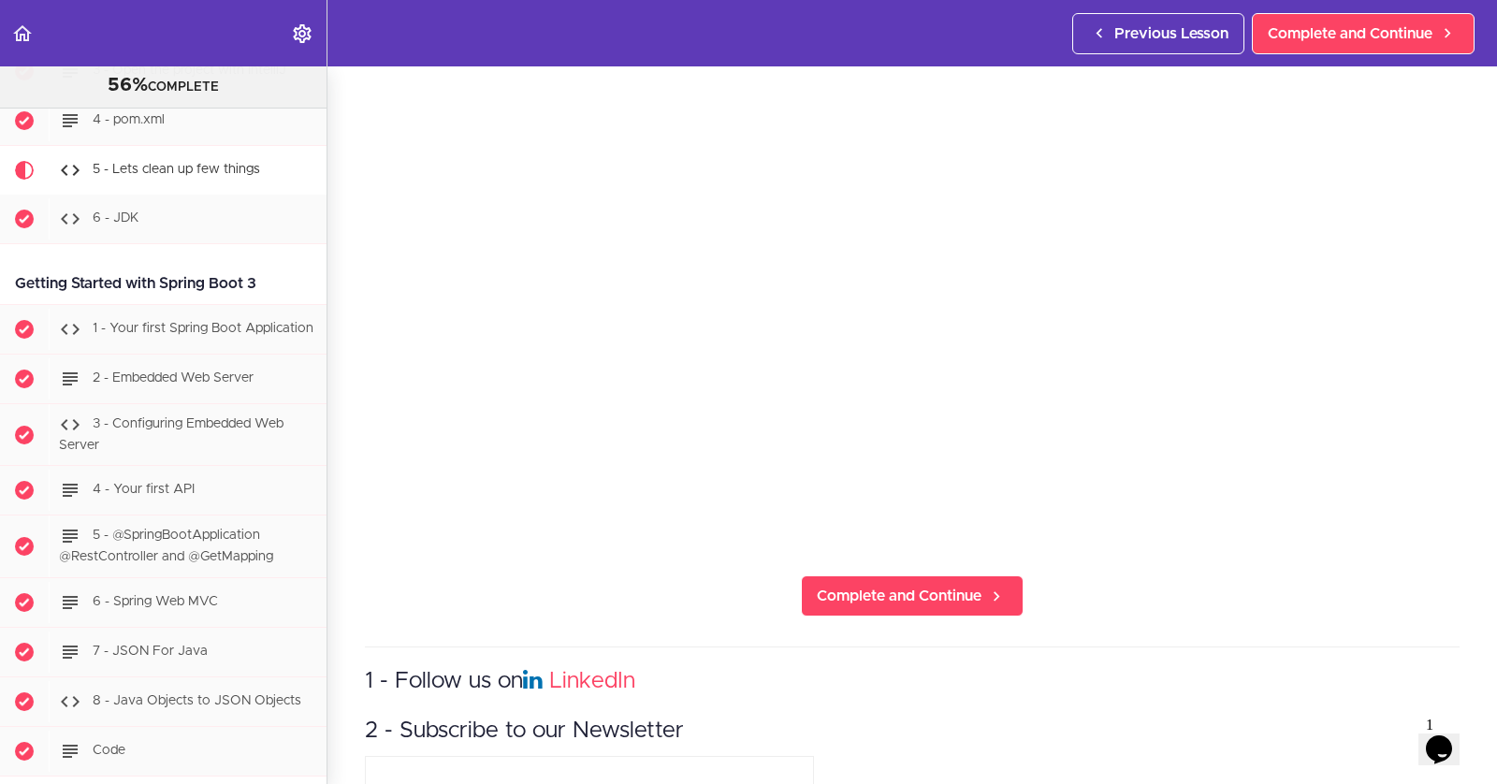
scroll to position [291, 0]
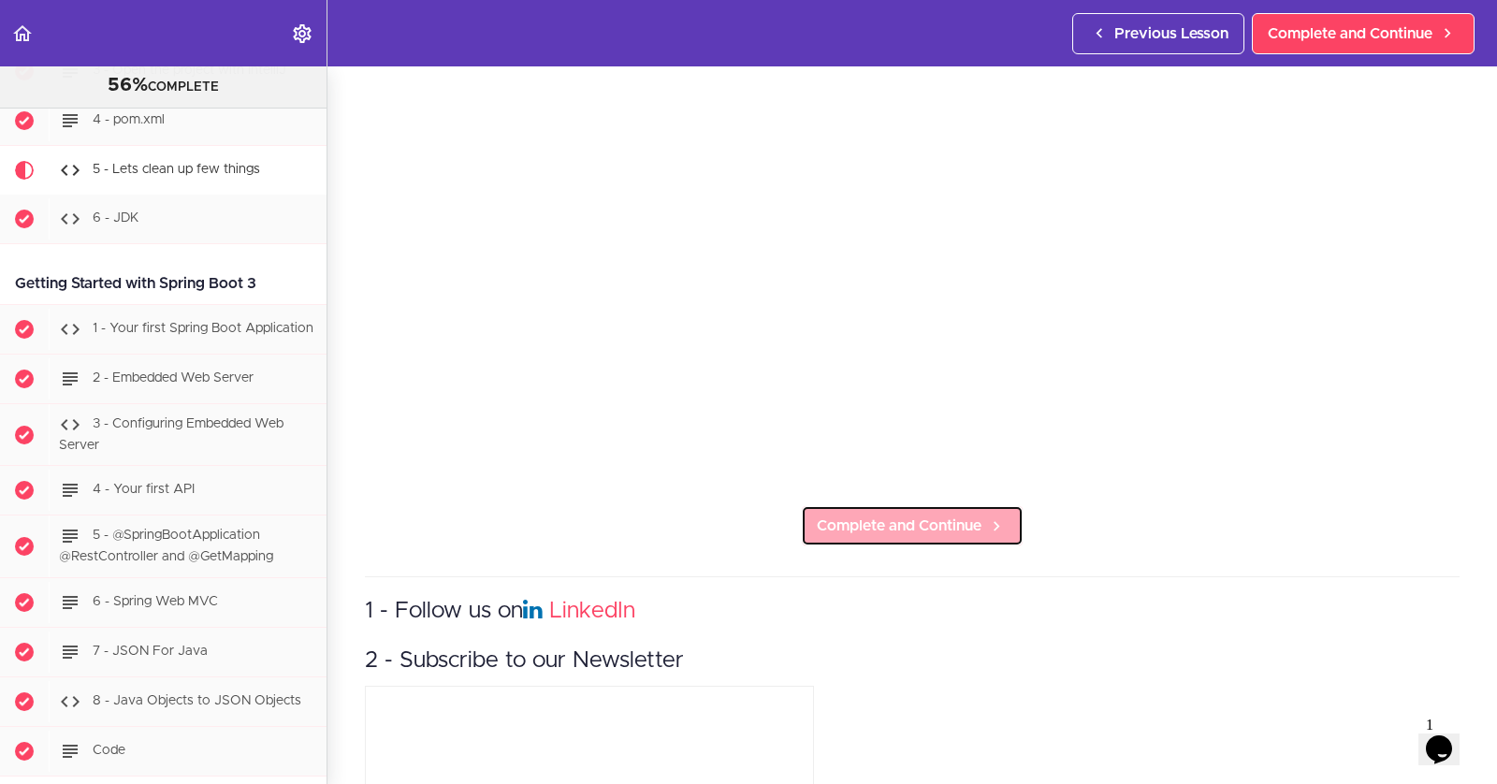
click at [895, 529] on span "Complete and Continue" at bounding box center [899, 526] width 165 height 22
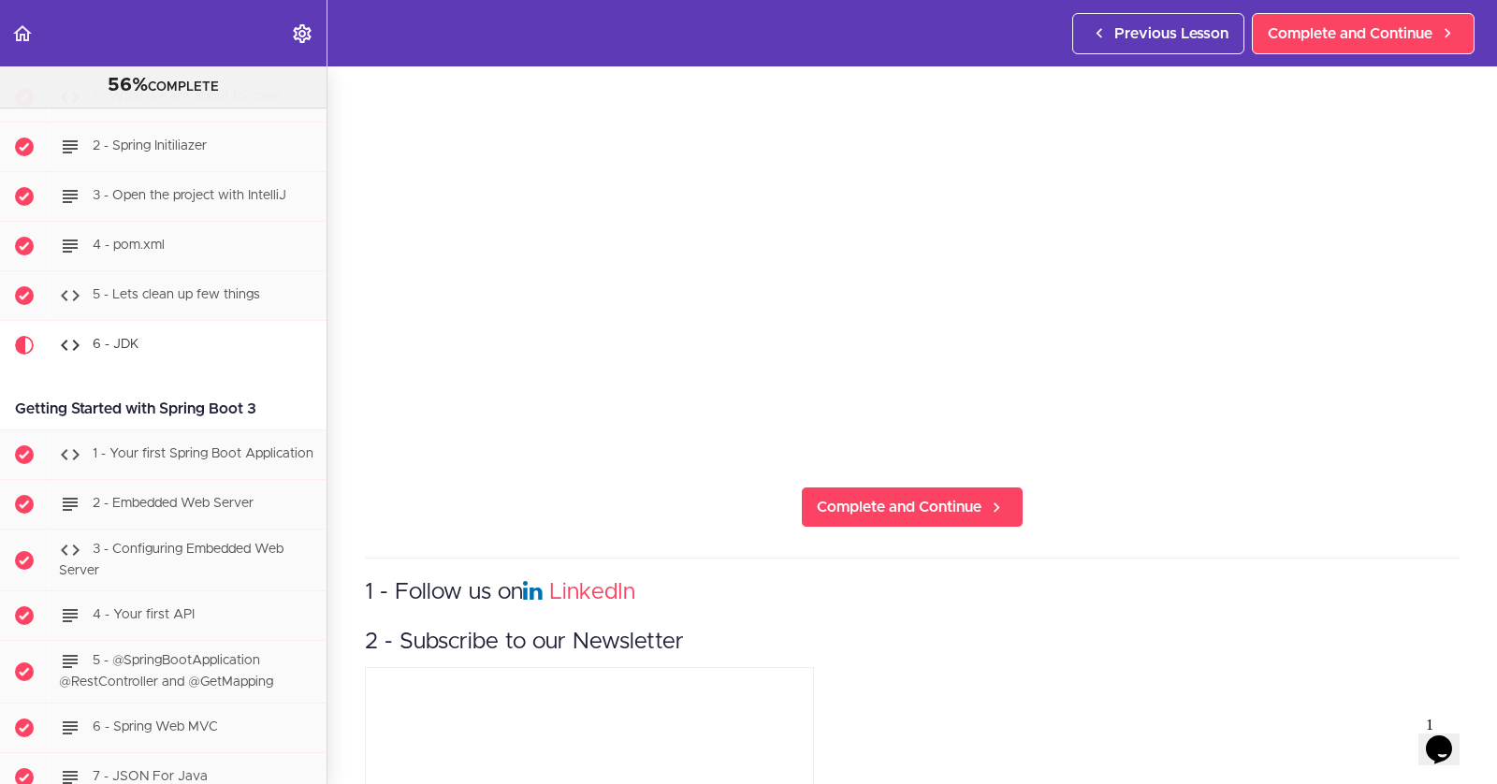
scroll to position [313, 0]
click at [887, 529] on section "PROFESSIONAL Full Stack Developer 56% COMPLETE Java Master Class 1 - Java Maste…" at bounding box center [748, 425] width 1497 height 718
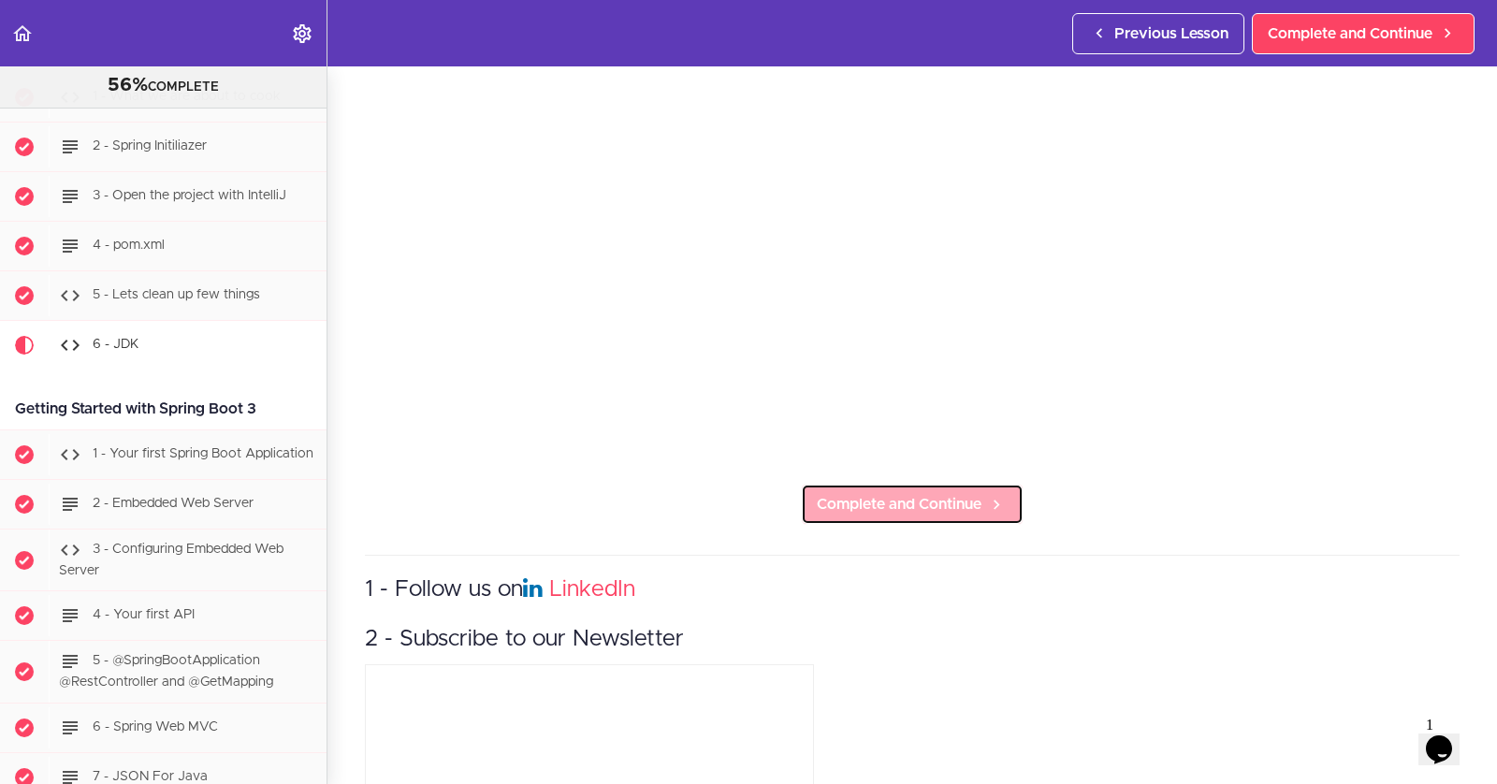
click at [889, 512] on span "Complete and Continue" at bounding box center [899, 504] width 165 height 22
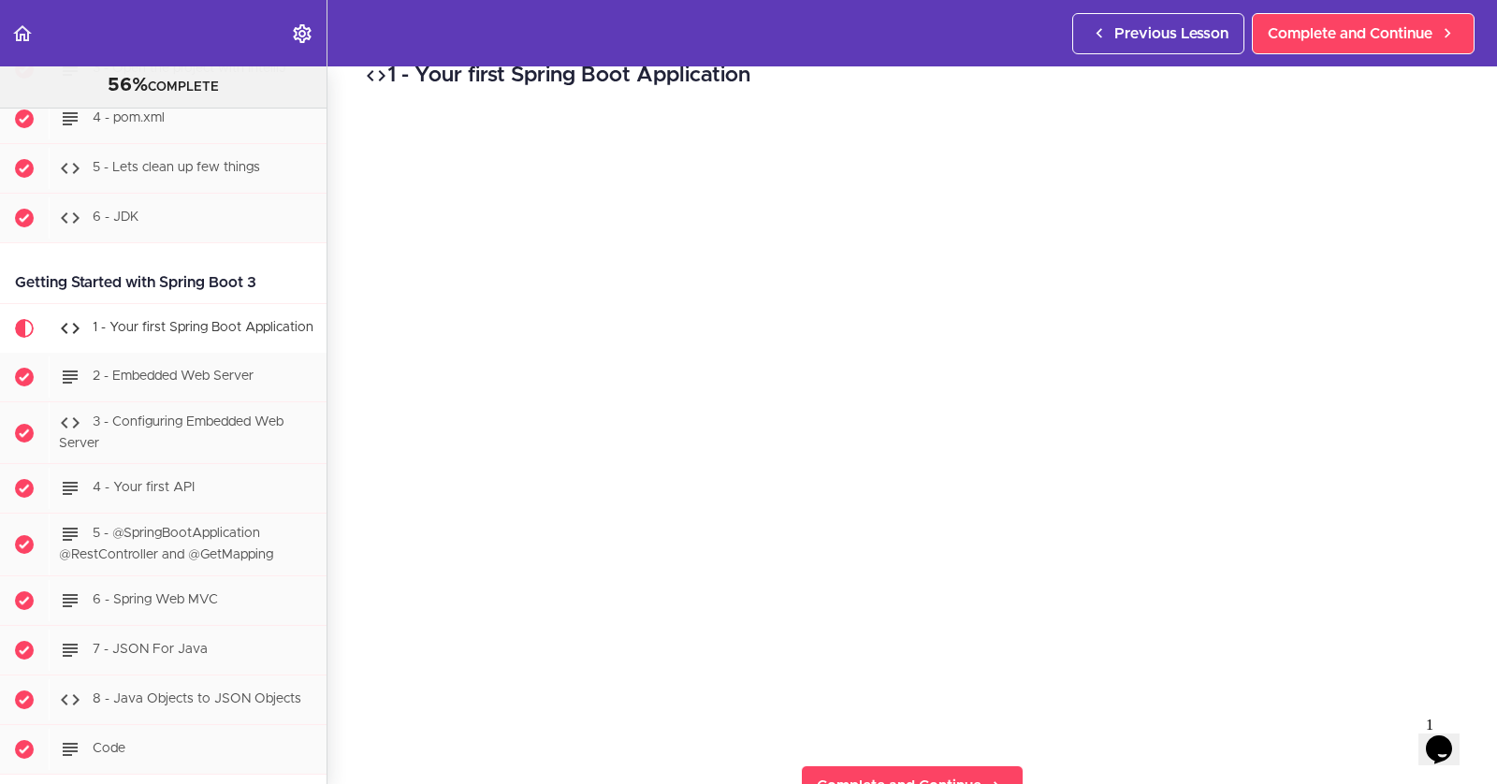
scroll to position [36, 0]
click at [1142, 743] on div "1 - Your first Spring Boot Application Complete and Continue 1 - Follow us on L…" at bounding box center [913, 390] width 1170 height 718
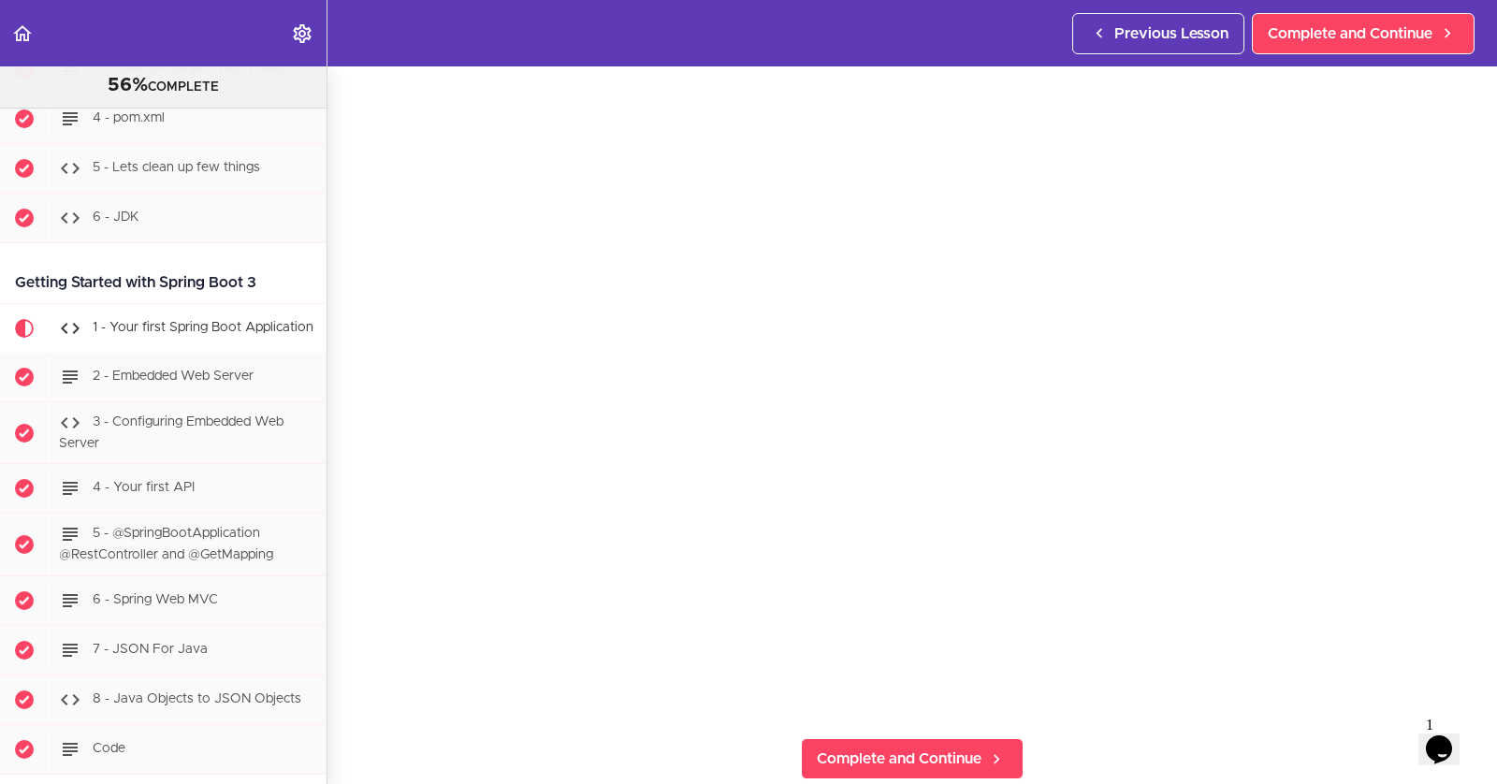
scroll to position [90, 0]
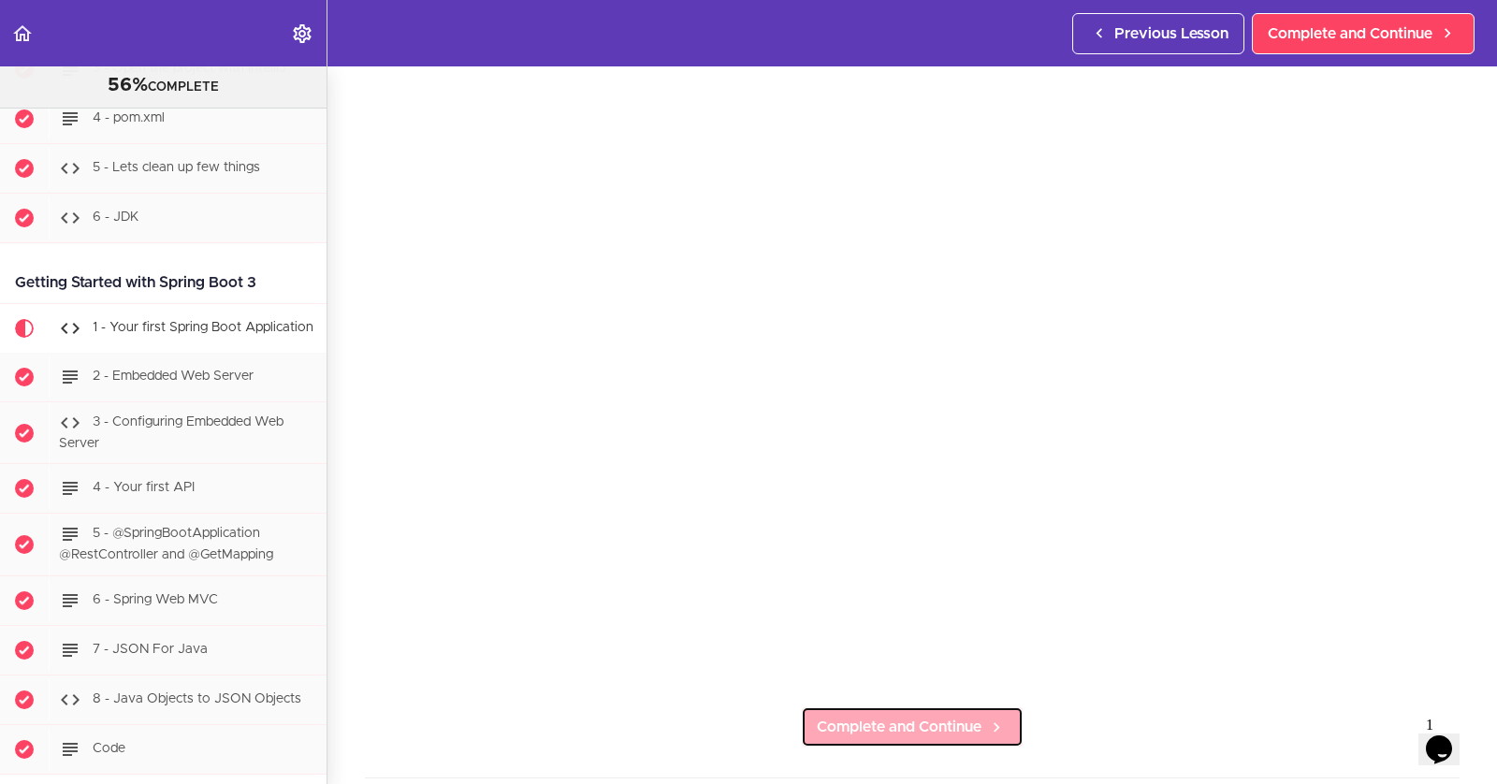
click at [952, 727] on span "Complete and Continue" at bounding box center [899, 727] width 165 height 22
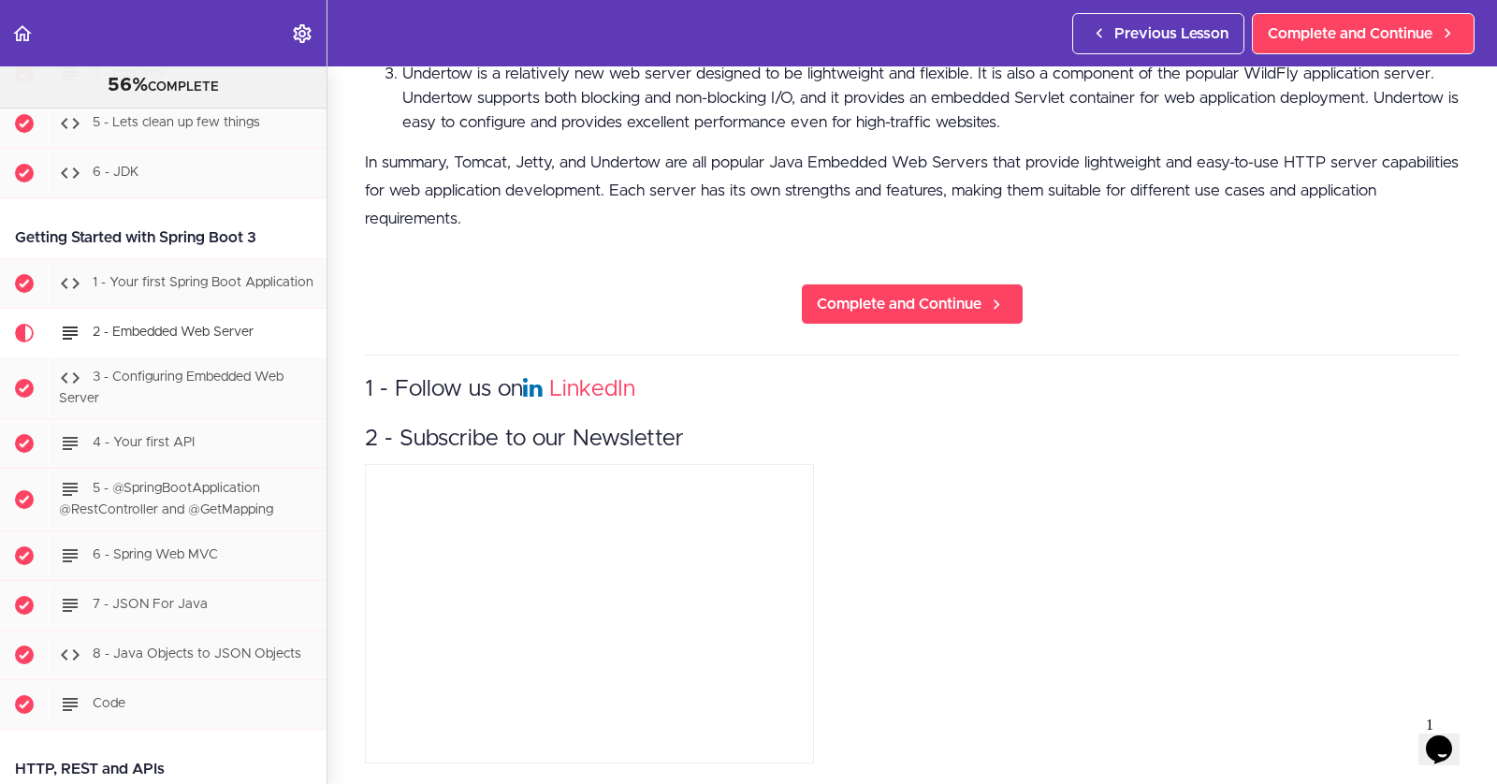
scroll to position [1014, 0]
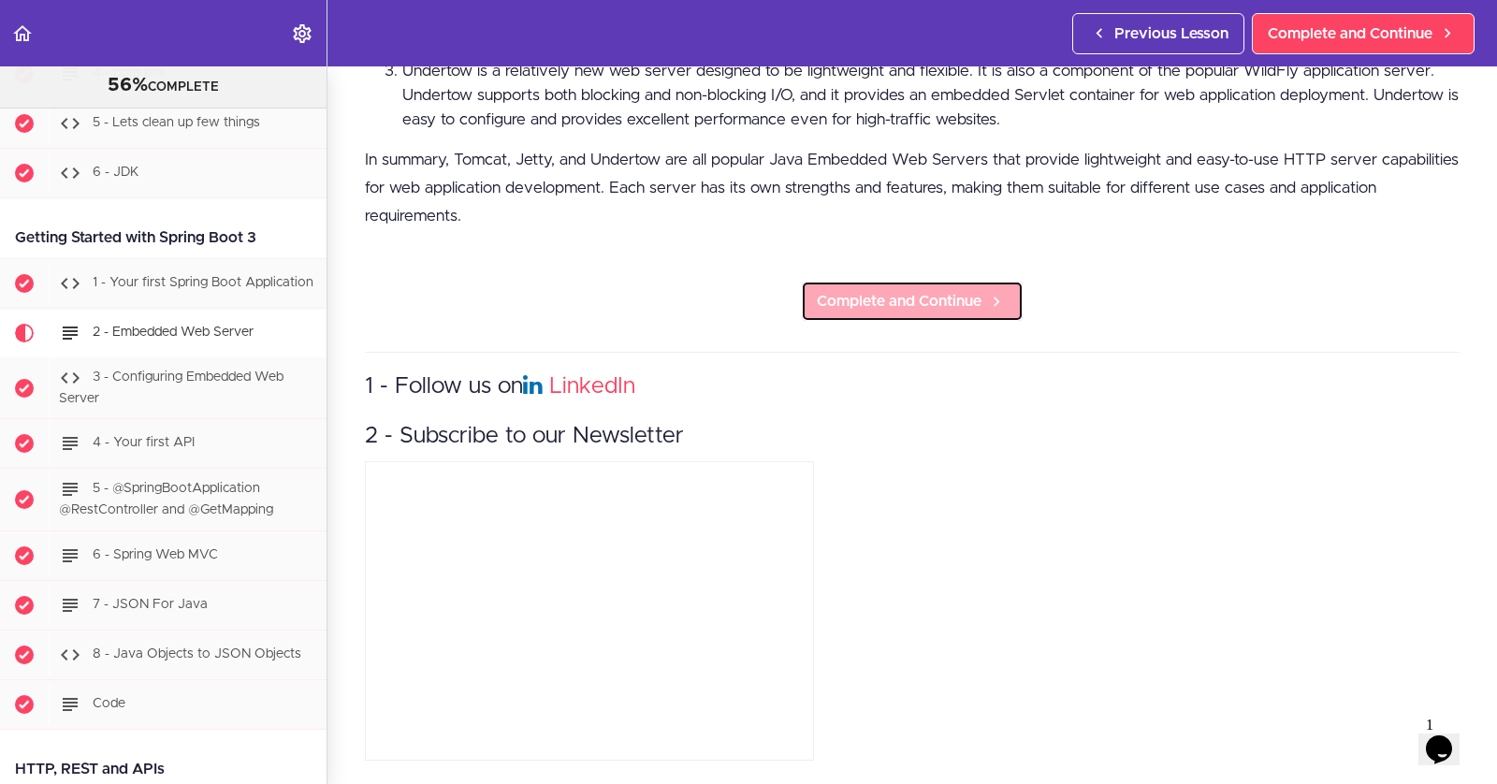
click at [894, 309] on span "Complete and Continue" at bounding box center [899, 301] width 165 height 22
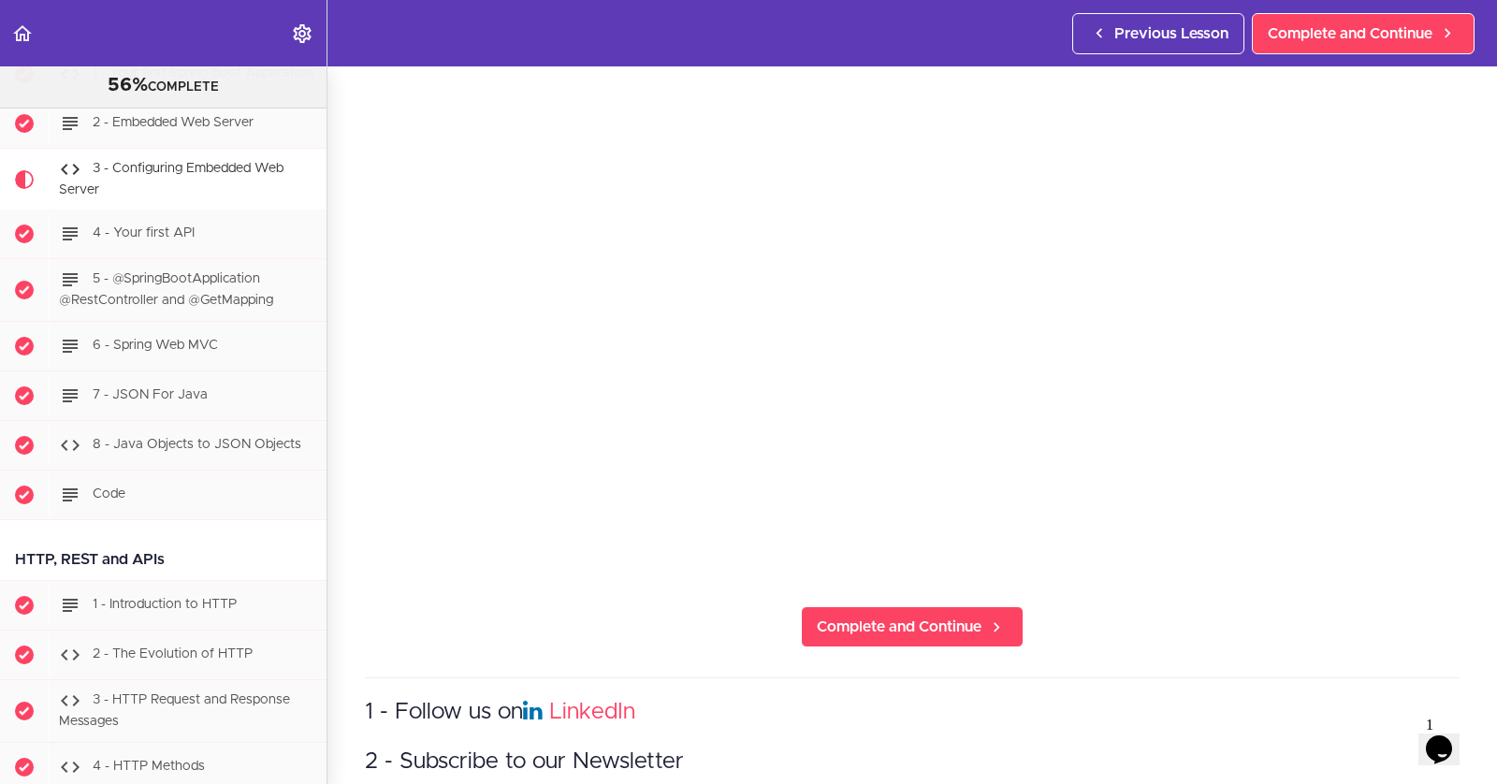
scroll to position [191, 0]
click at [862, 625] on span "Complete and Continue" at bounding box center [899, 626] width 165 height 22
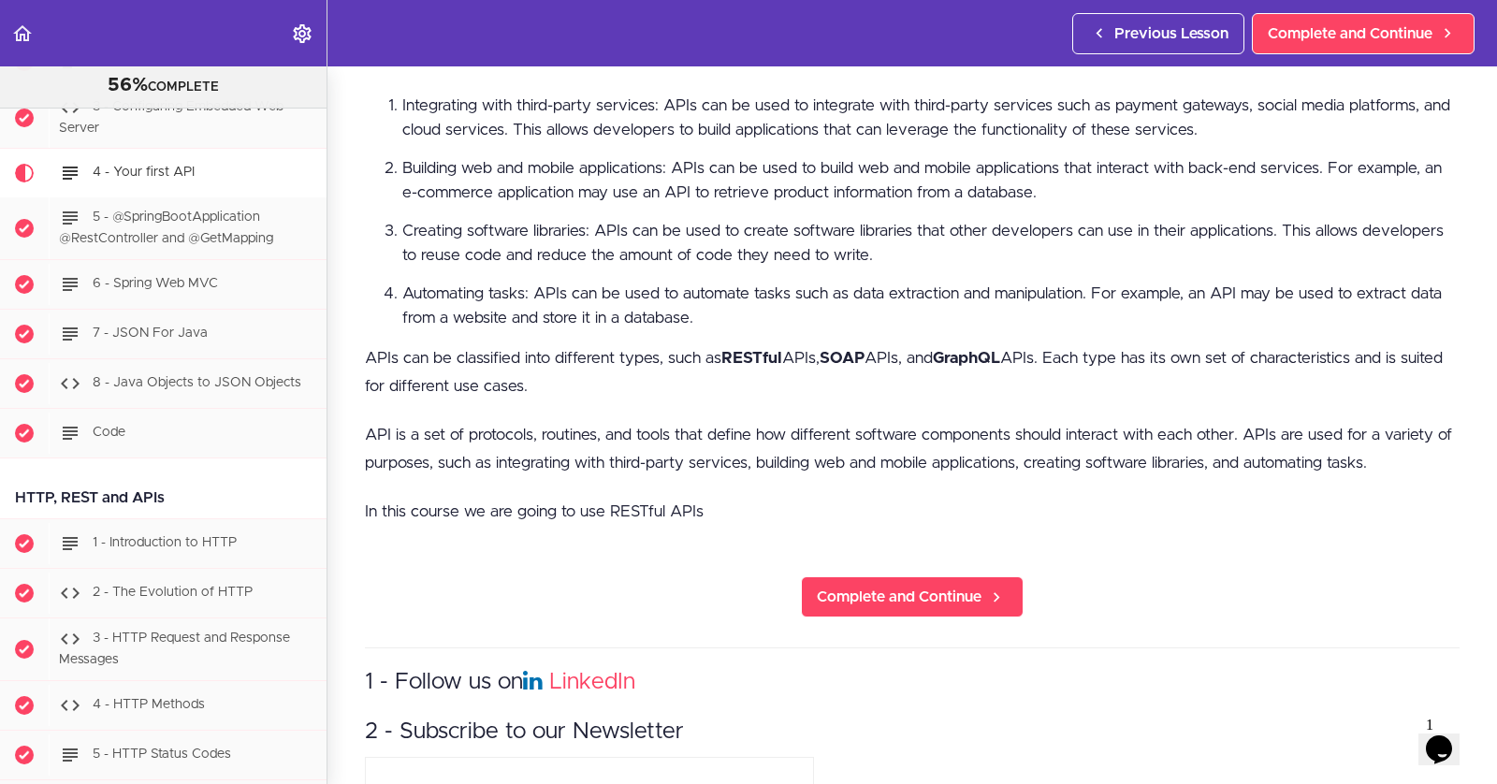
scroll to position [1052, 0]
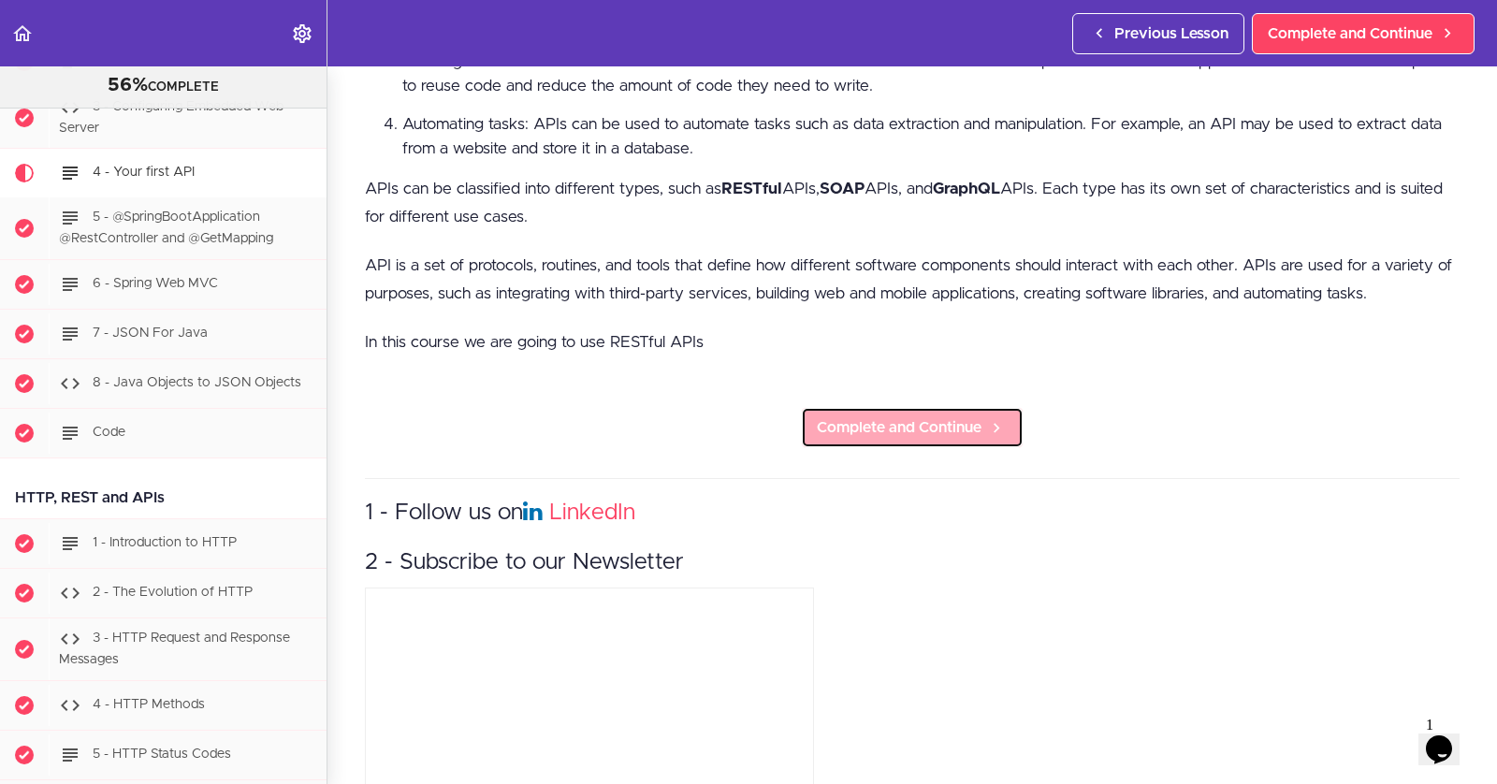
click at [914, 430] on span "Complete and Continue" at bounding box center [899, 427] width 165 height 22
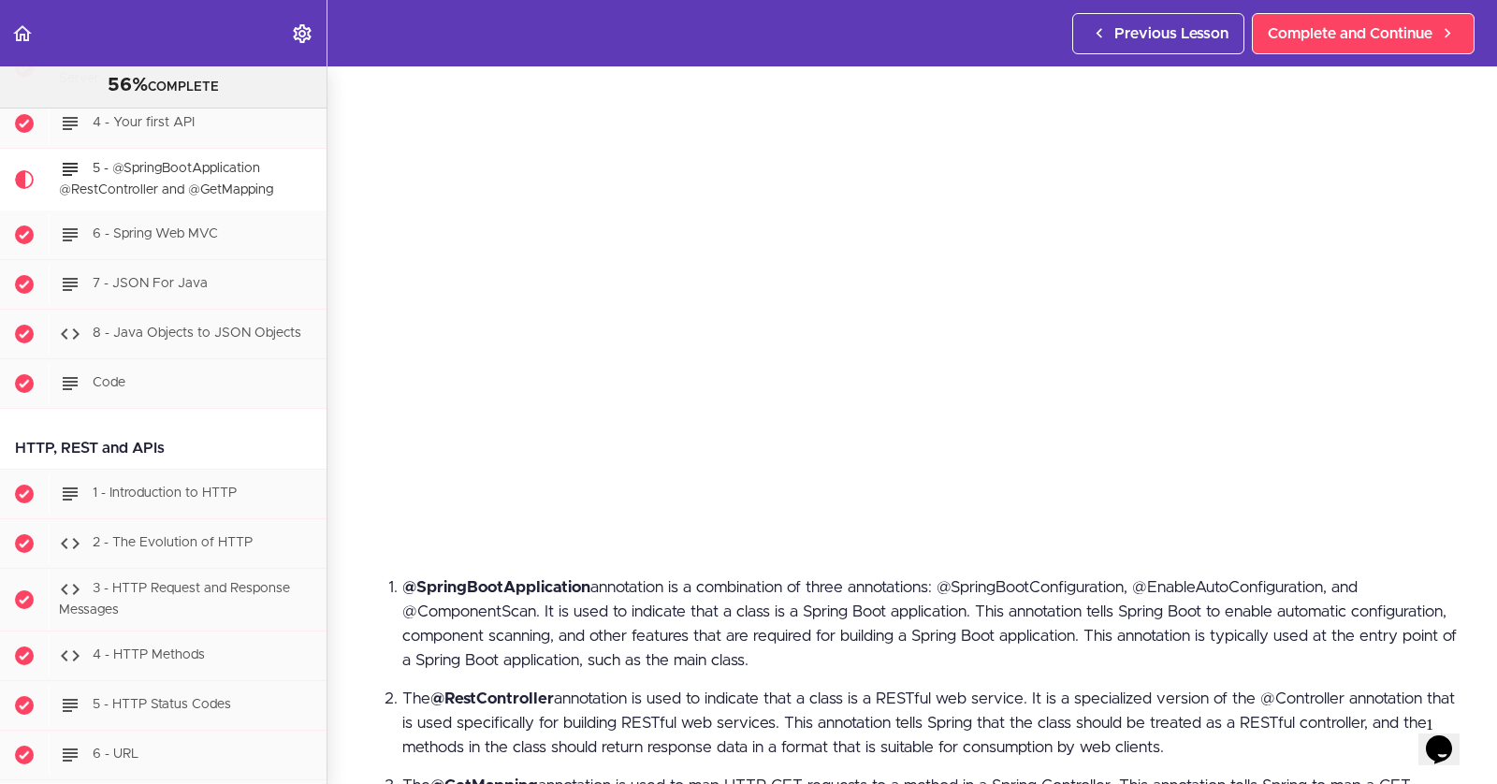
scroll to position [457, 0]
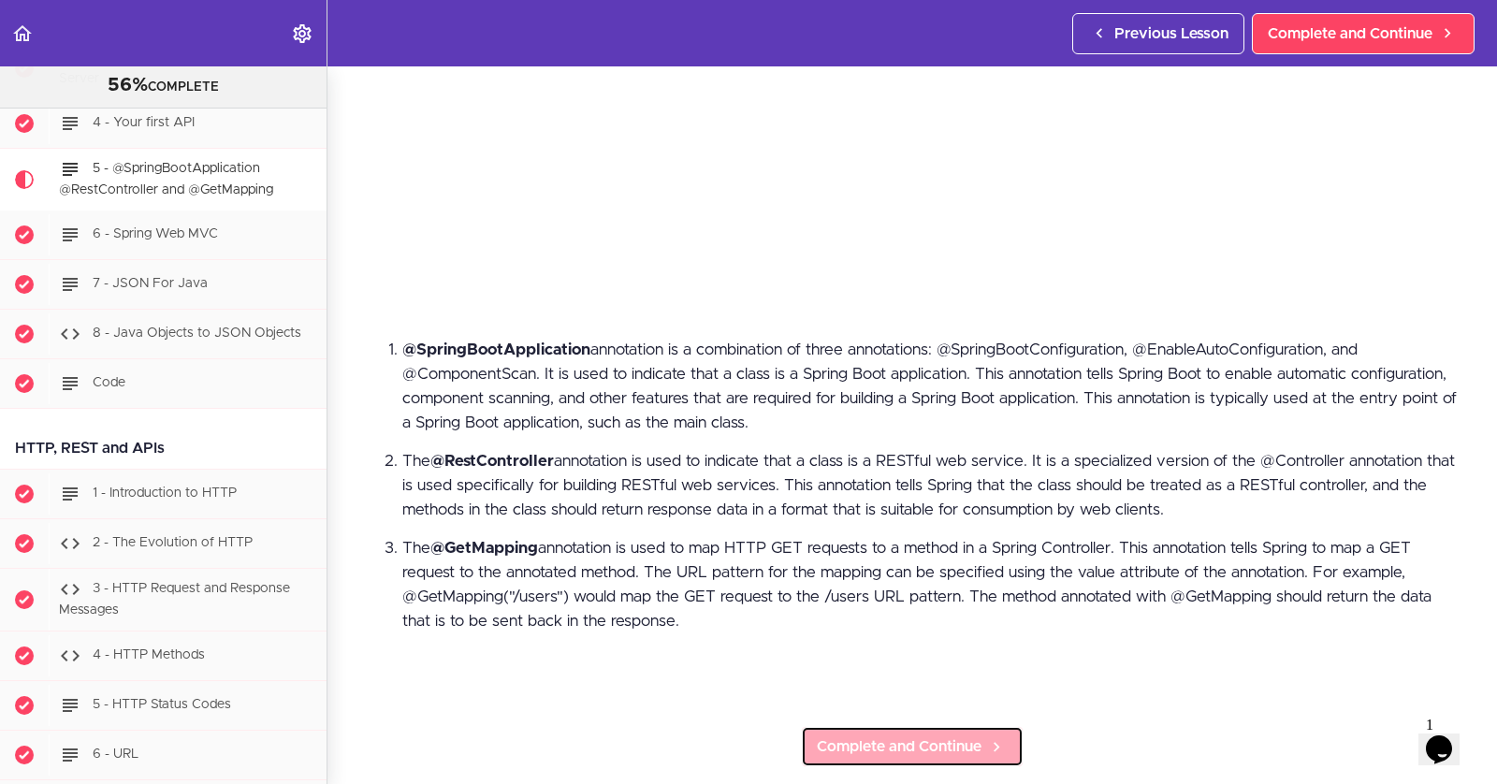
click at [950, 750] on span "Complete and Continue" at bounding box center [899, 746] width 165 height 22
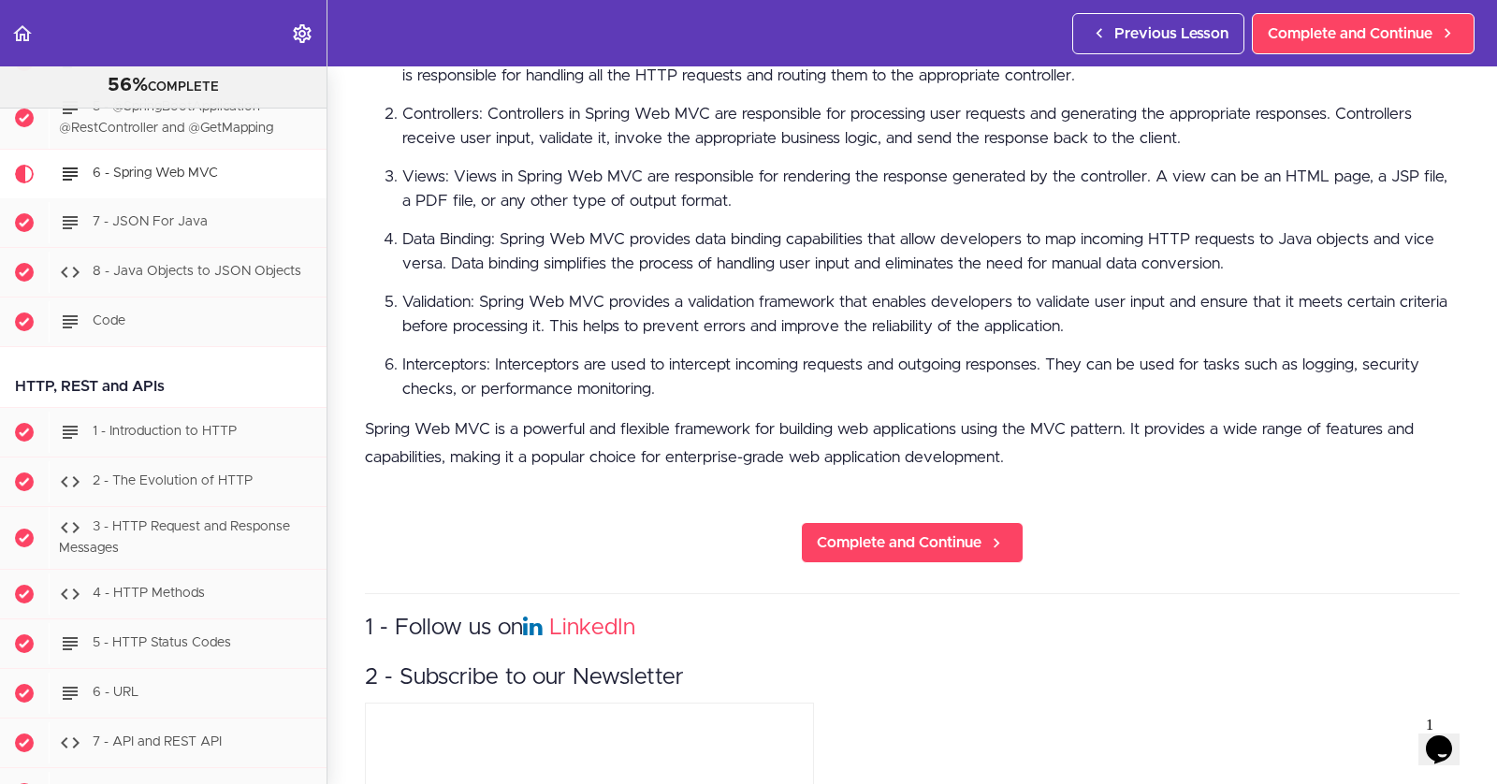
scroll to position [1061, 0]
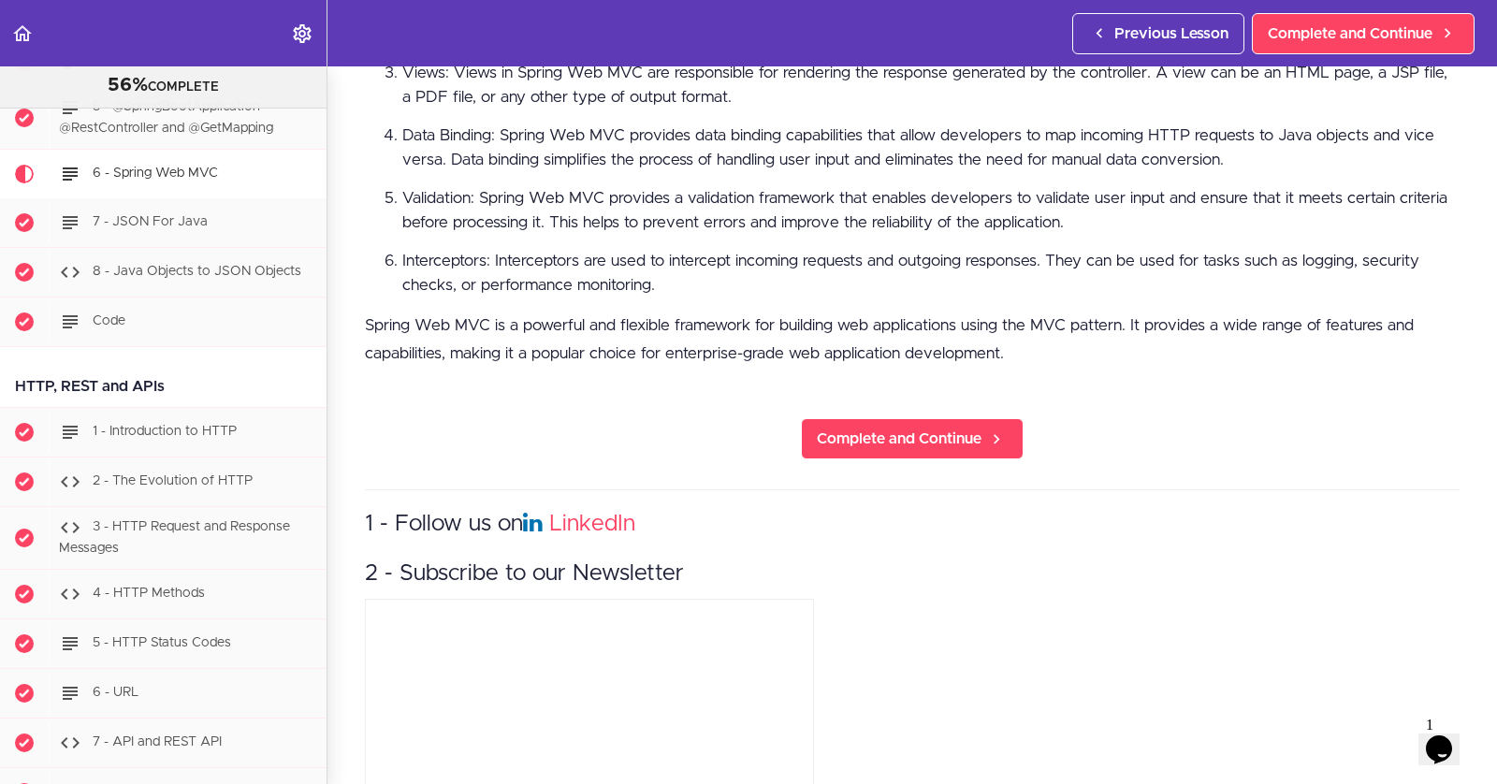
click at [950, 413] on section "PROFESSIONAL Full Stack Developer 56% COMPLETE Java Master Class 1 - Java Maste…" at bounding box center [748, 425] width 1497 height 718
click at [949, 435] on span "Complete and Continue" at bounding box center [899, 439] width 165 height 22
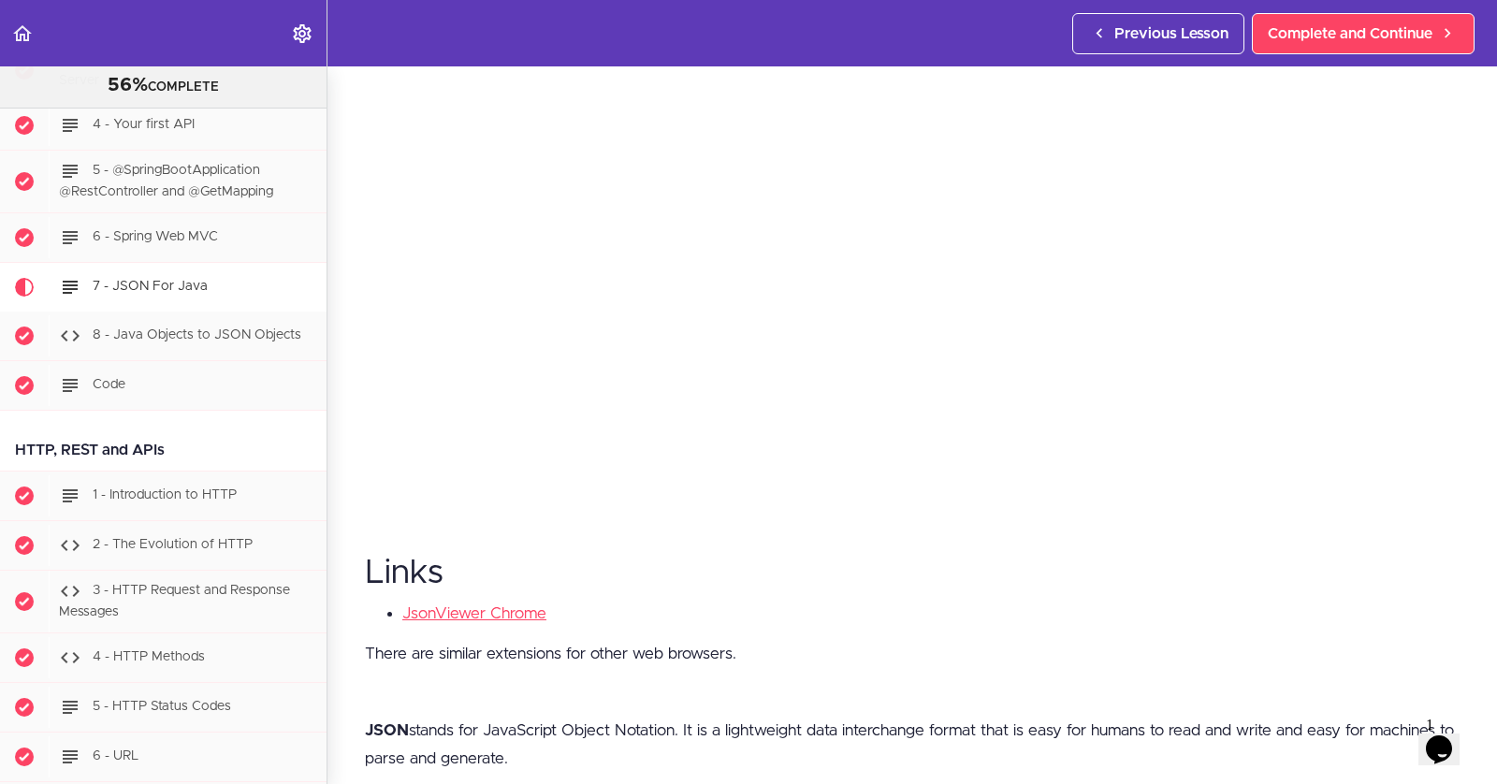
scroll to position [519, 0]
